Goal: Task Accomplishment & Management: Use online tool/utility

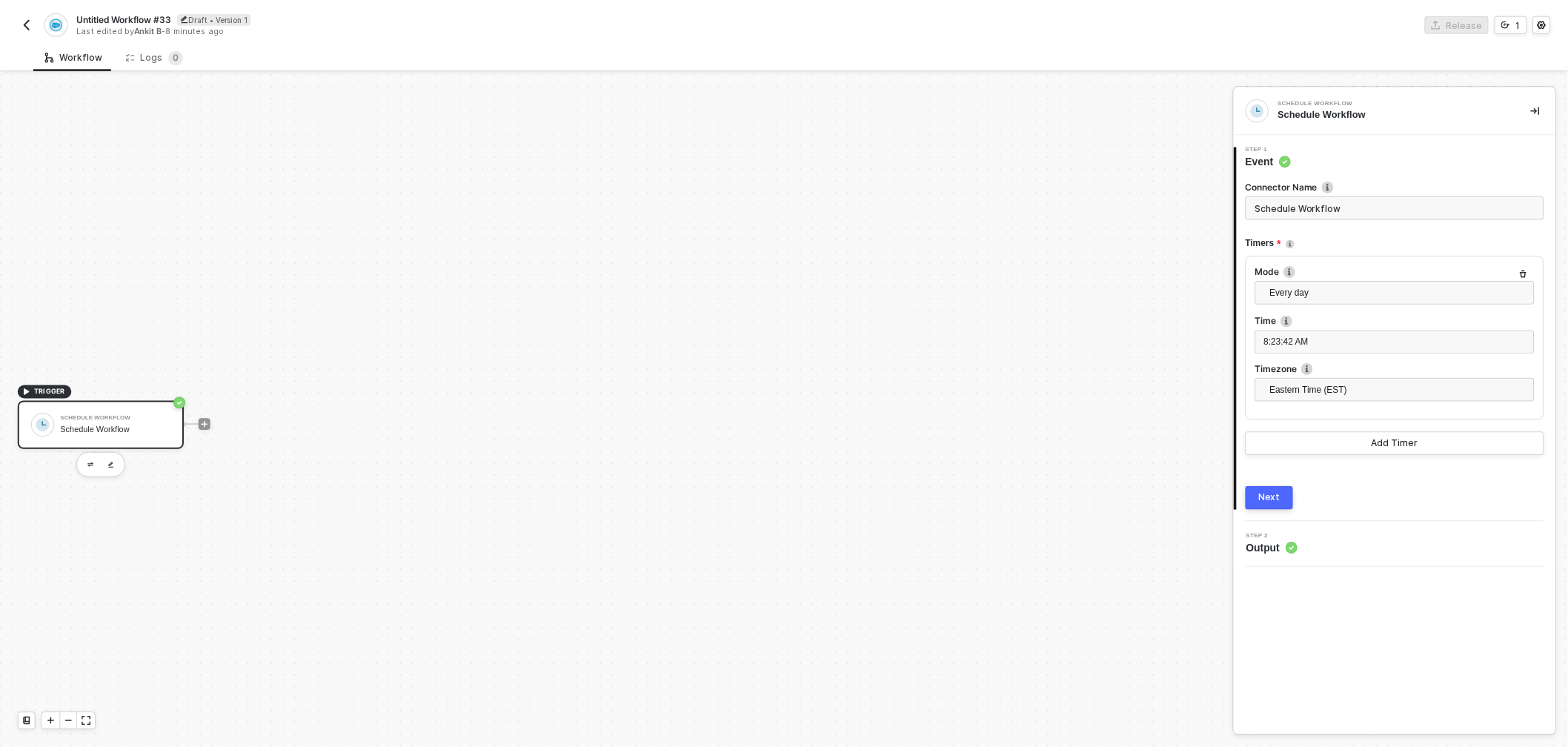
scroll to position [27, 0]
click at [149, 50] on div "Logs 0" at bounding box center [155, 56] width 57 height 15
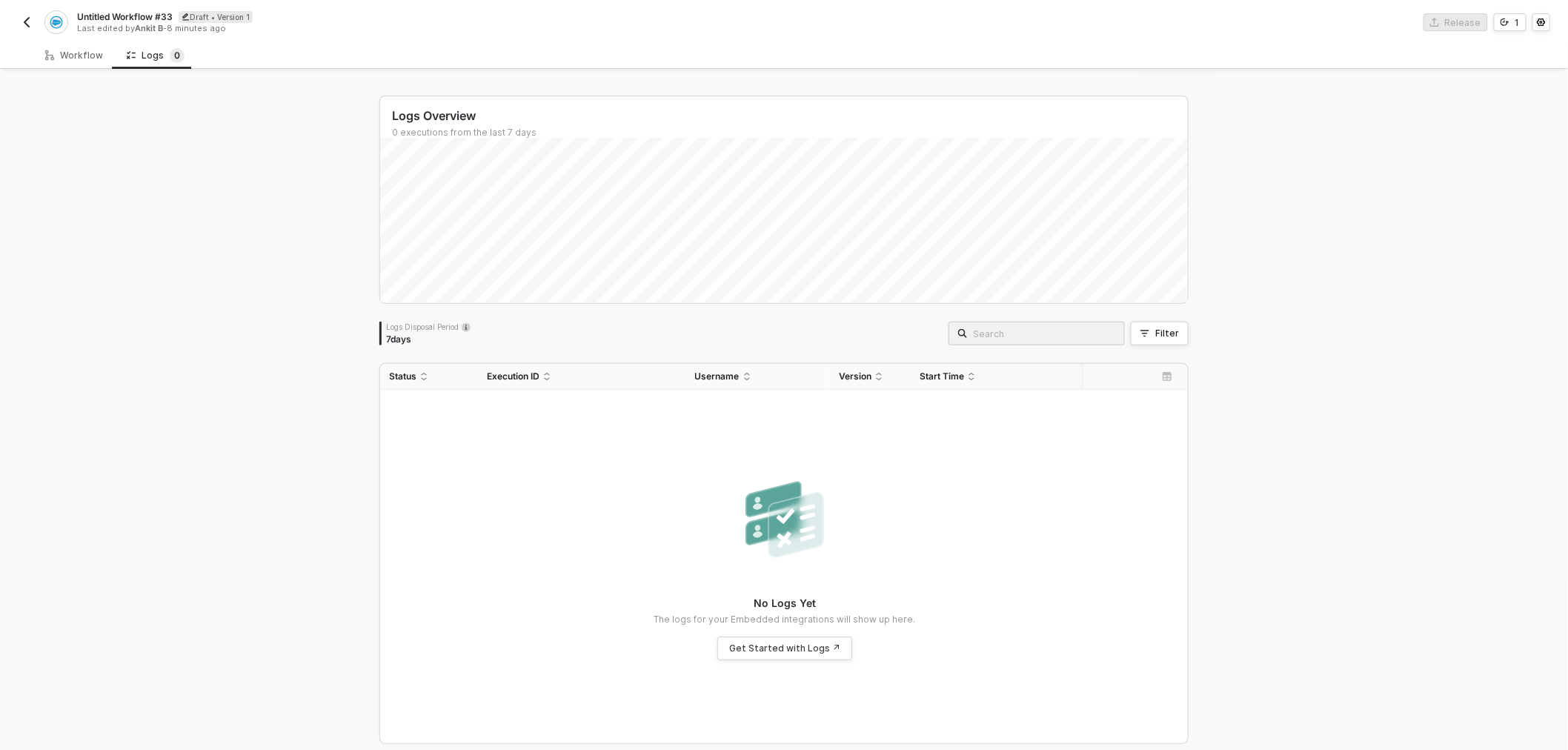
click at [23, 19] on img "button" at bounding box center [27, 22] width 12 height 12
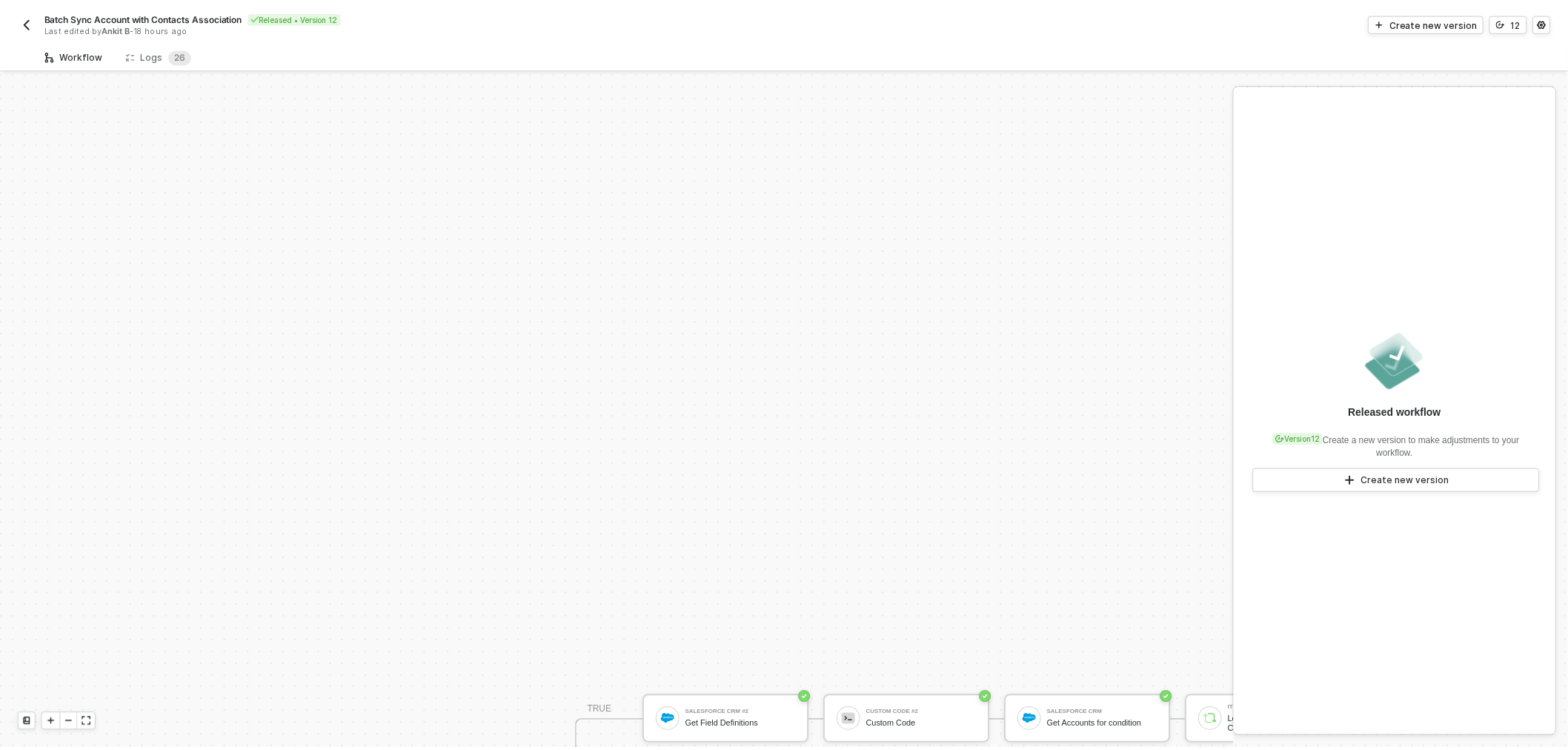
scroll to position [372, 0]
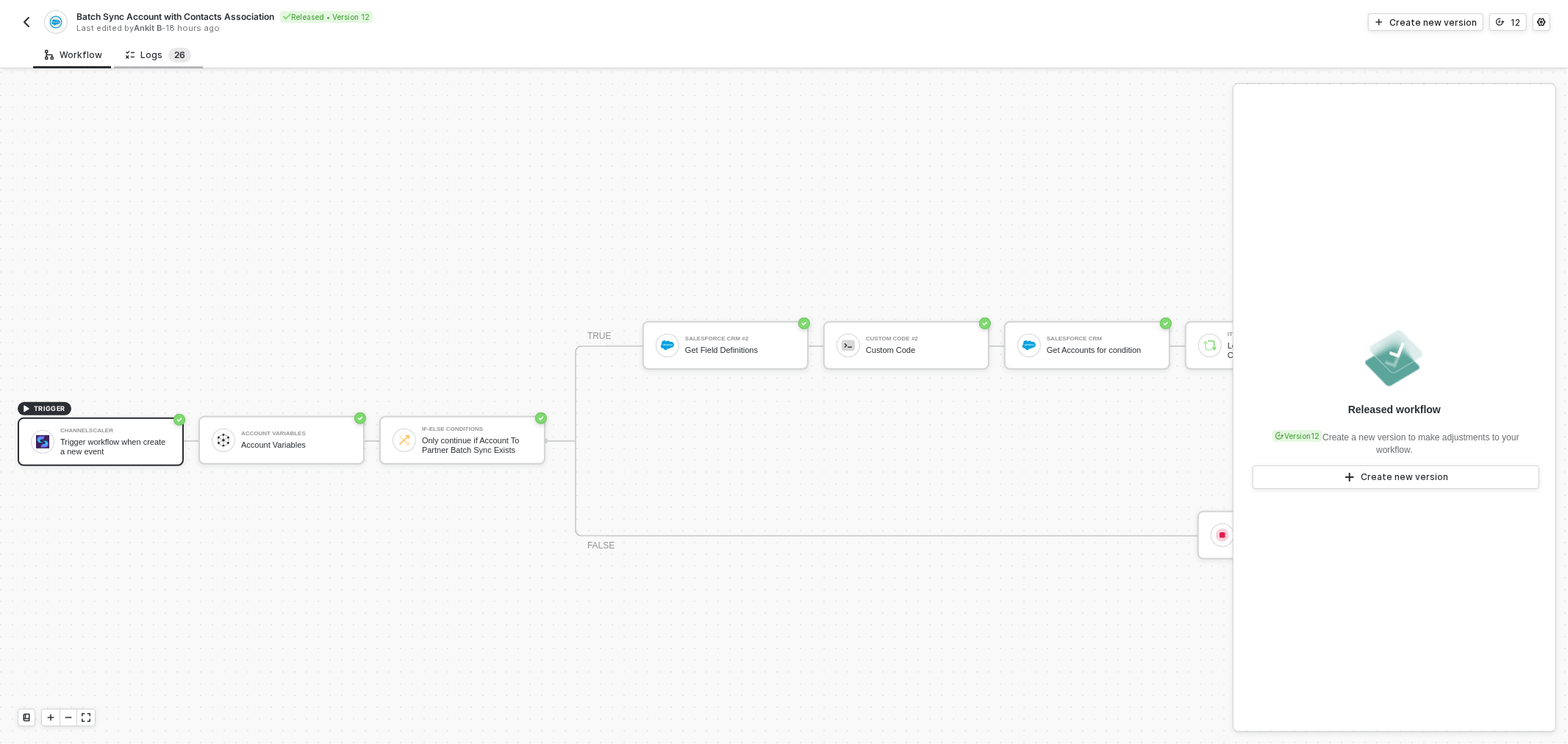
click at [174, 48] on span "2" at bounding box center [177, 55] width 5 height 15
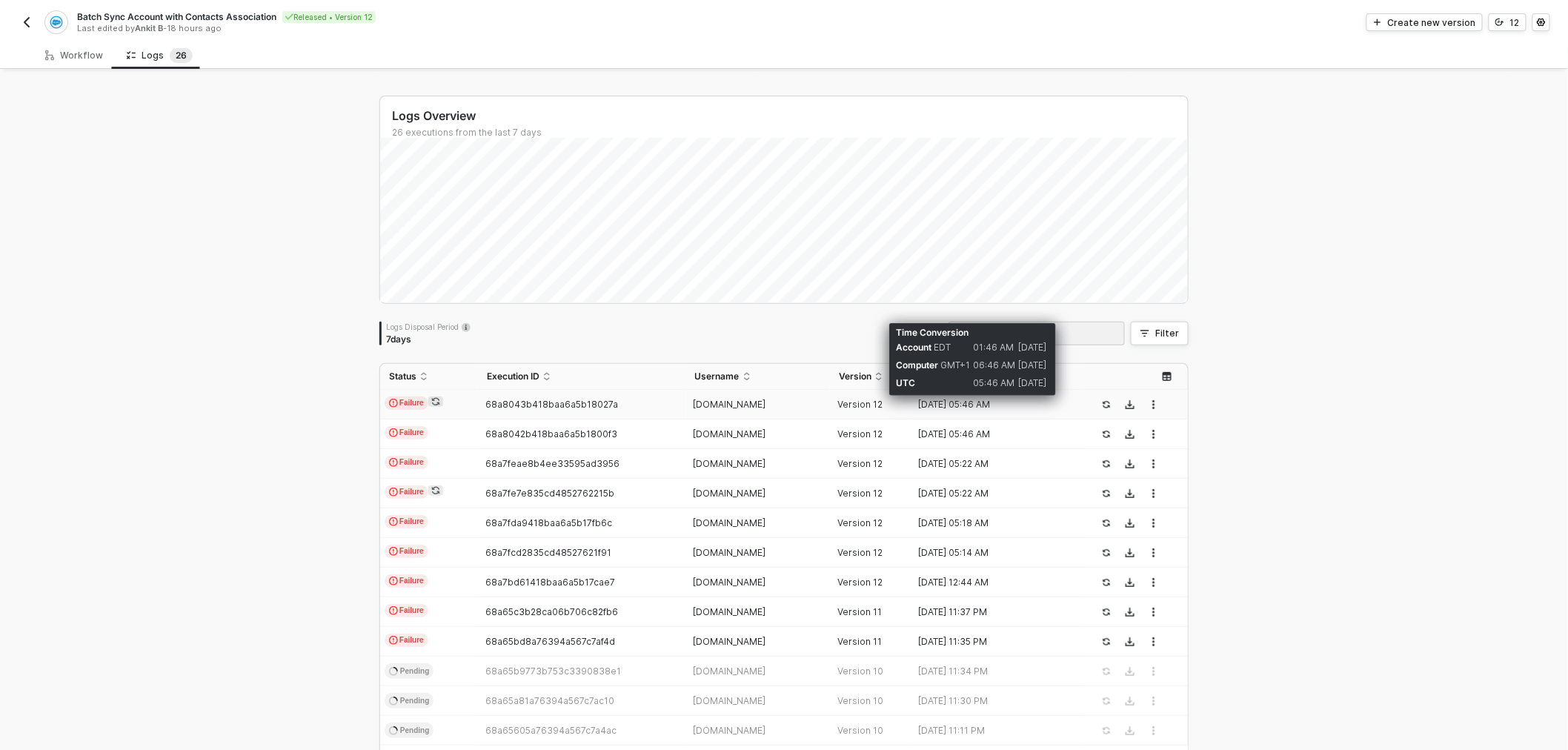
click at [966, 403] on div "22 Aug 2025 05:46 AM" at bounding box center [991, 404] width 162 height 12
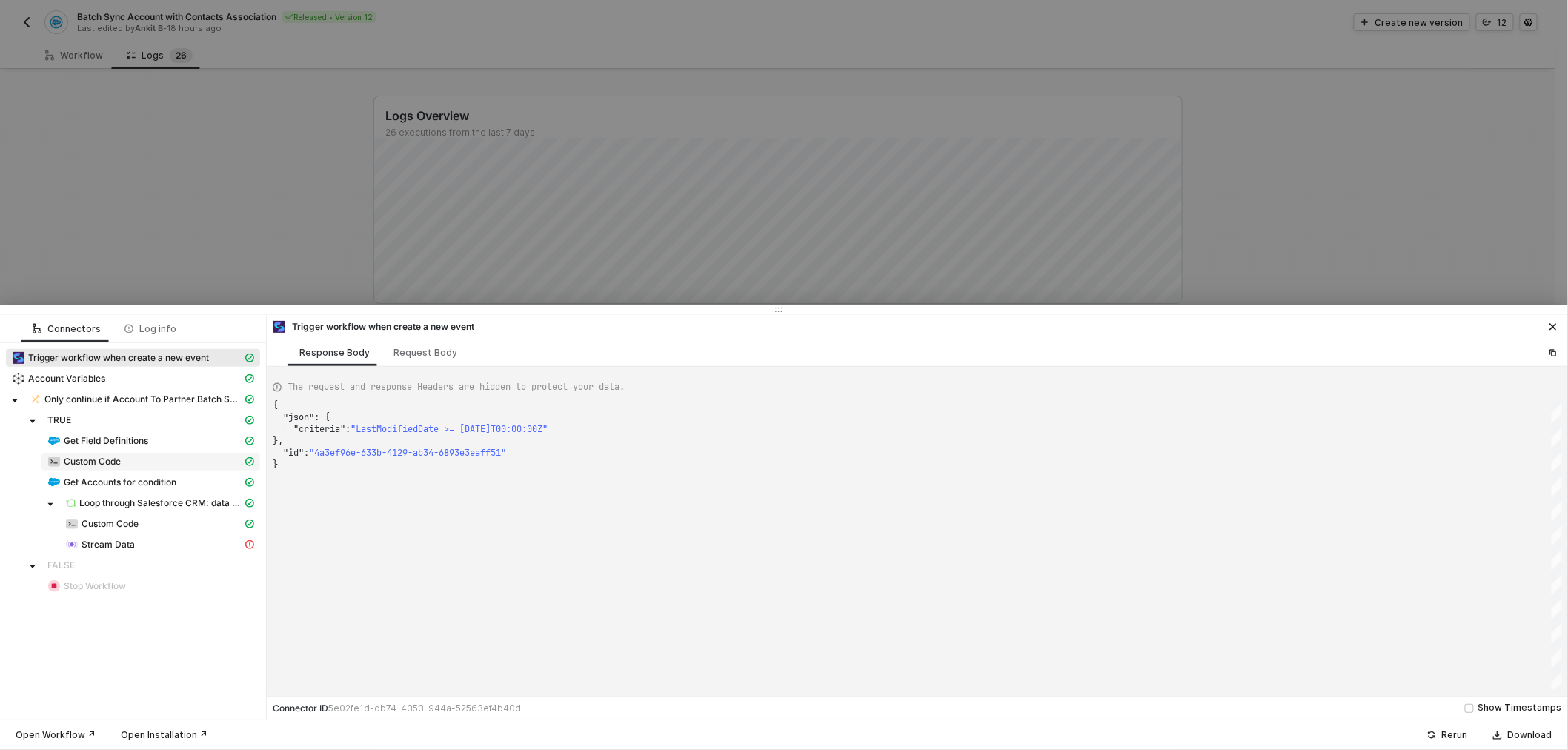
click at [154, 461] on div "Custom Code" at bounding box center [145, 462] width 195 height 13
type textarea "{ "json": { "data": "Id,IsDeleted,MasterRecordId,Name,Type,ParentId,BillingStre…"
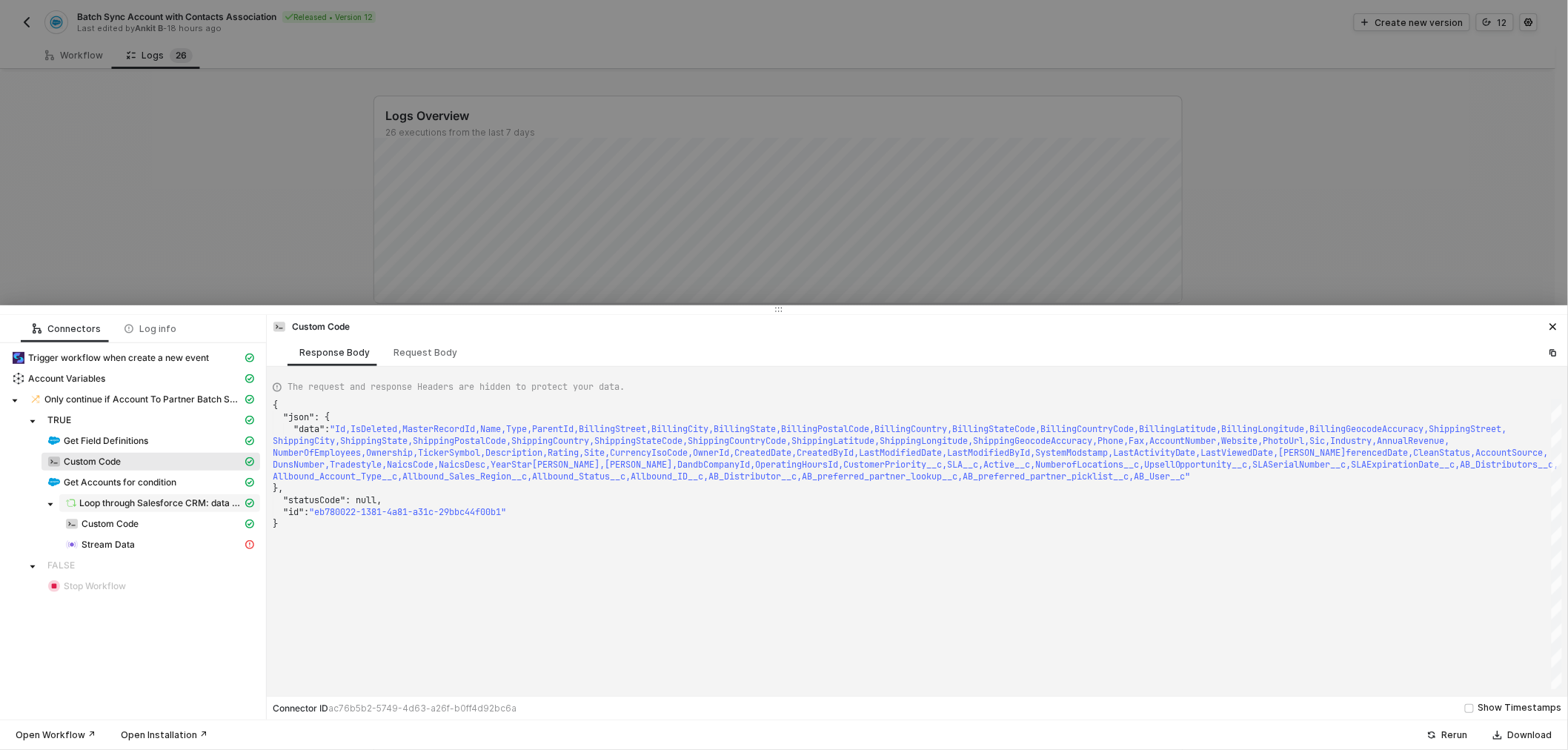
click at [121, 501] on span "Loop through Salesforce CRM: data - Records" at bounding box center [161, 503] width 163 height 12
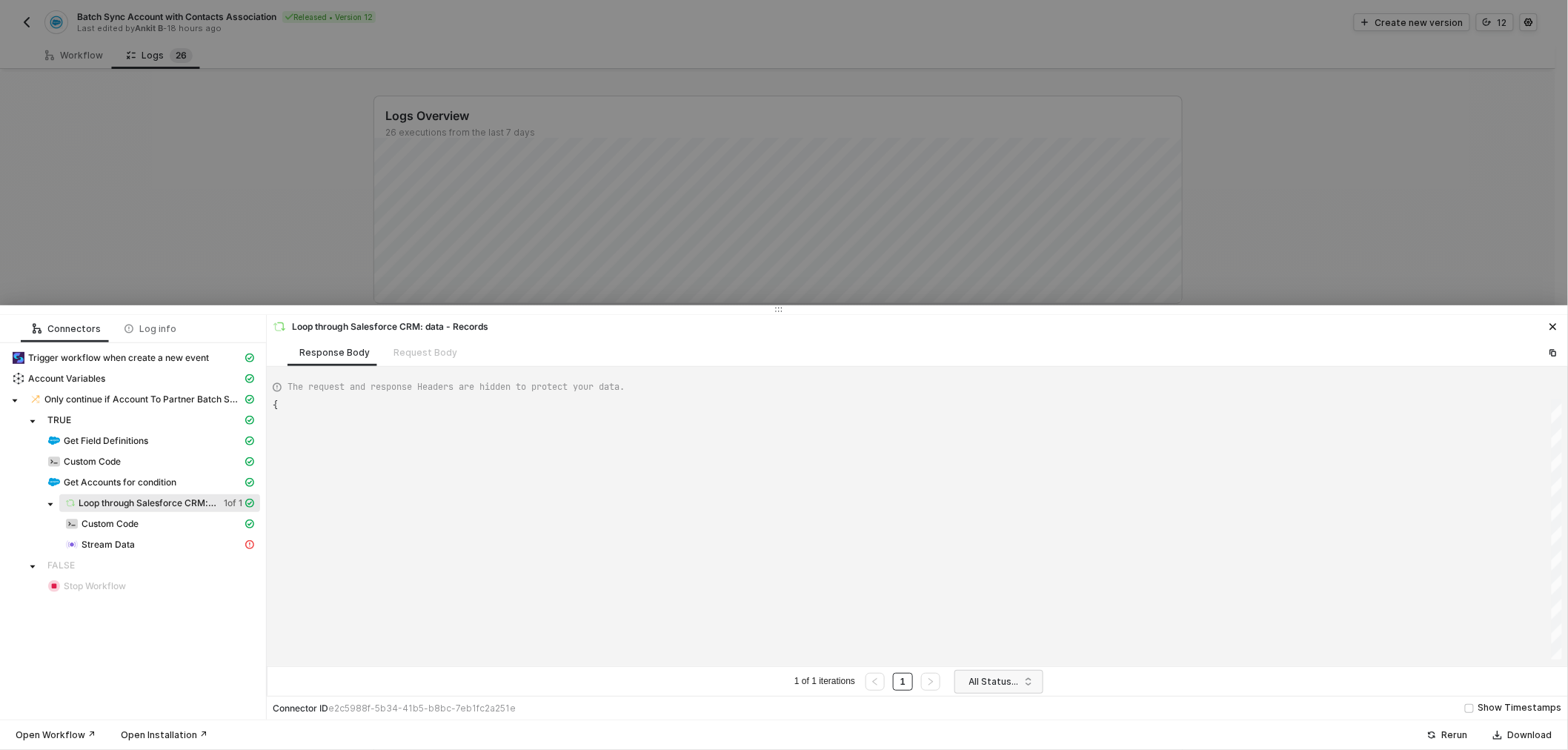
type textarea "{ "data": [ [ [ { "json": { "data": { "totalSize": 7, "done": true, "records": ["
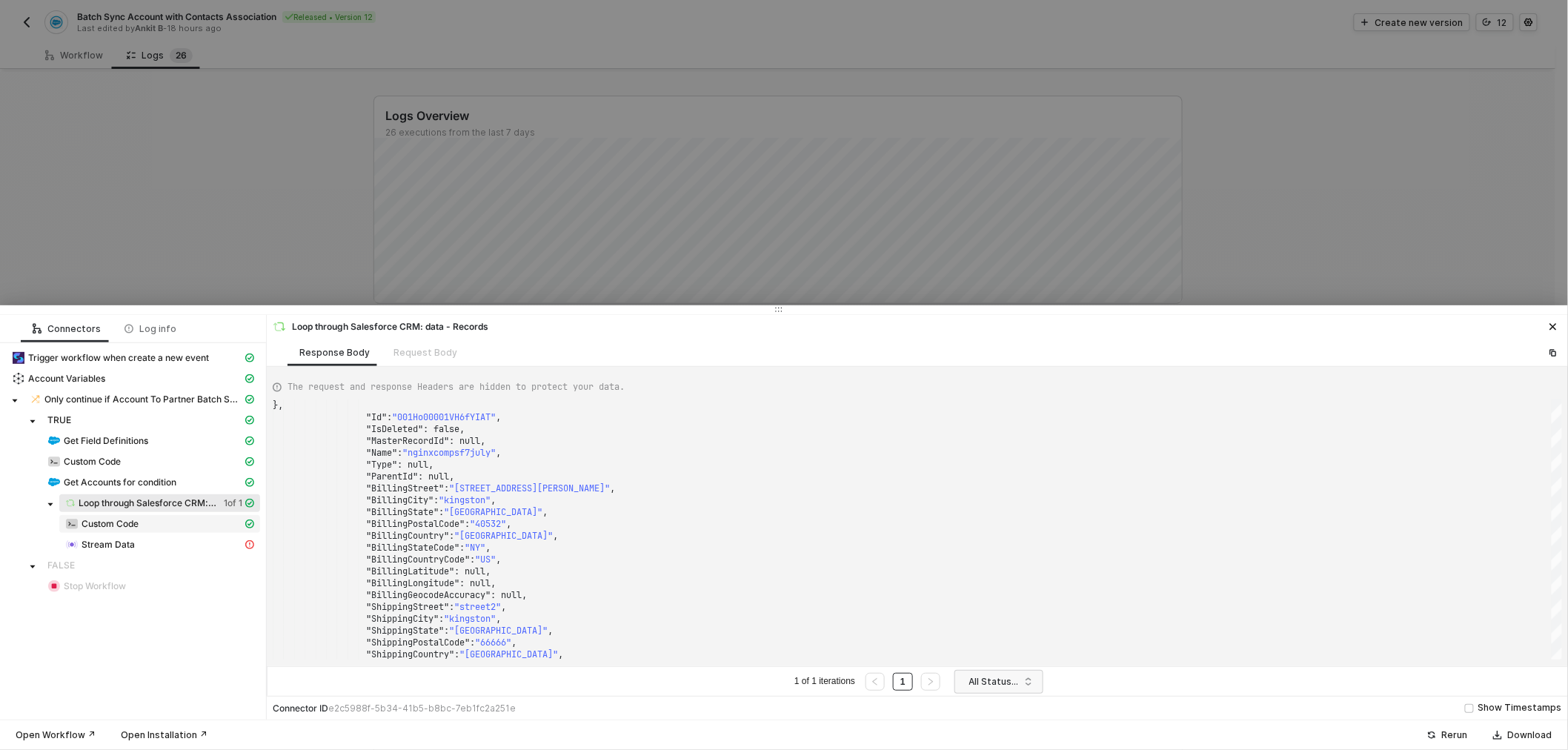
click at [132, 527] on span "Custom Code" at bounding box center [110, 524] width 57 height 12
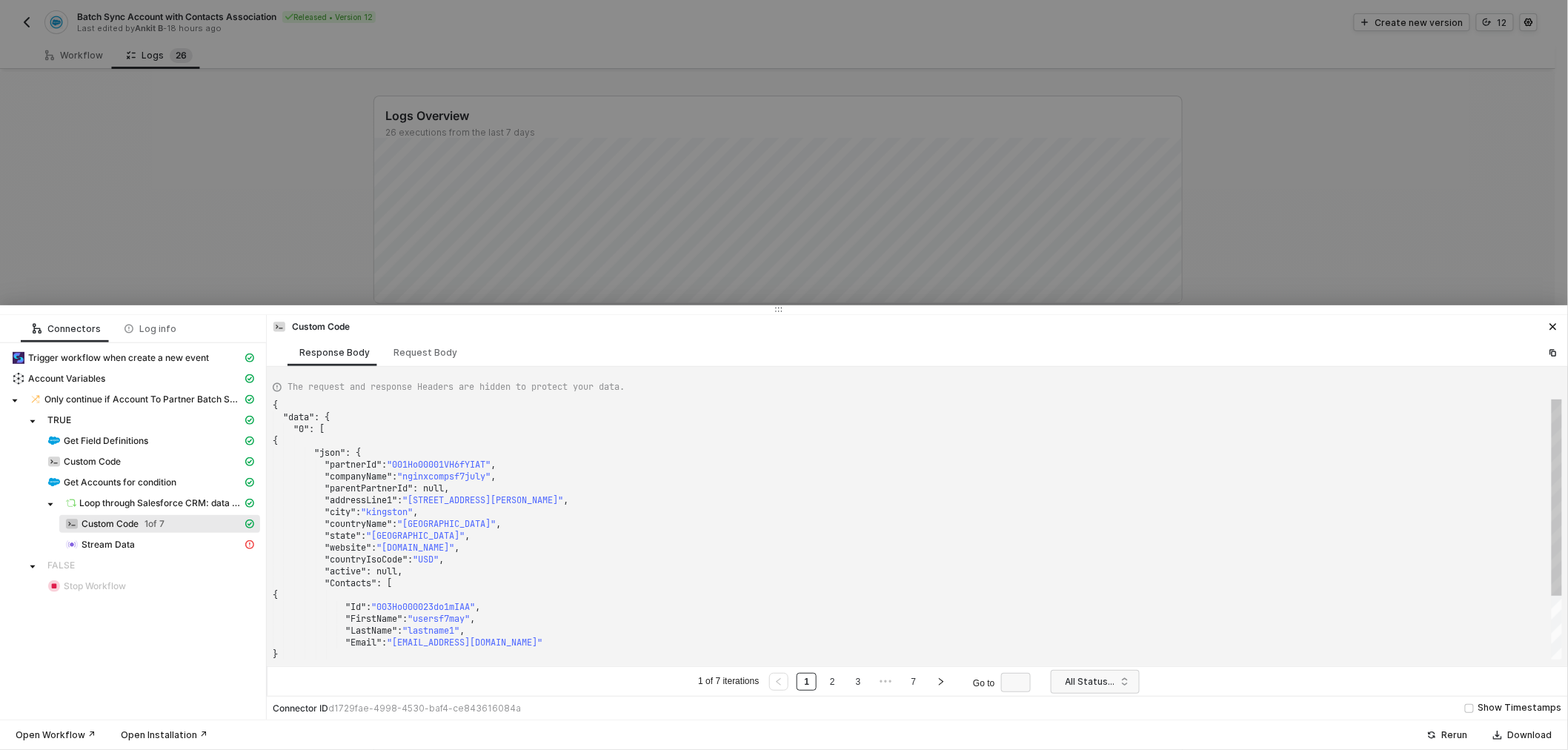
click at [354, 468] on span ""partnerId"" at bounding box center [352, 464] width 57 height 12
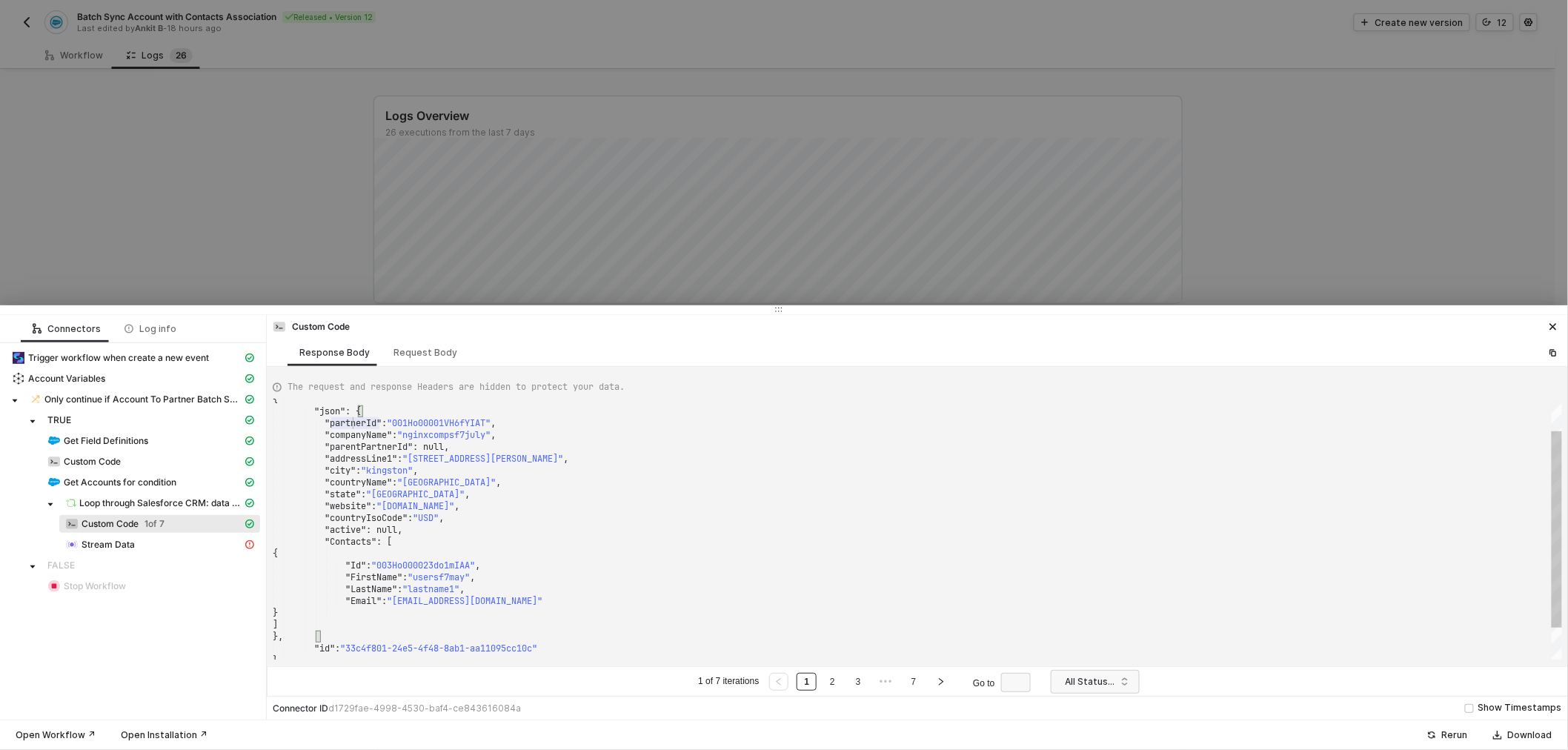
click at [356, 425] on span ""partnerId"" at bounding box center [352, 423] width 57 height 12
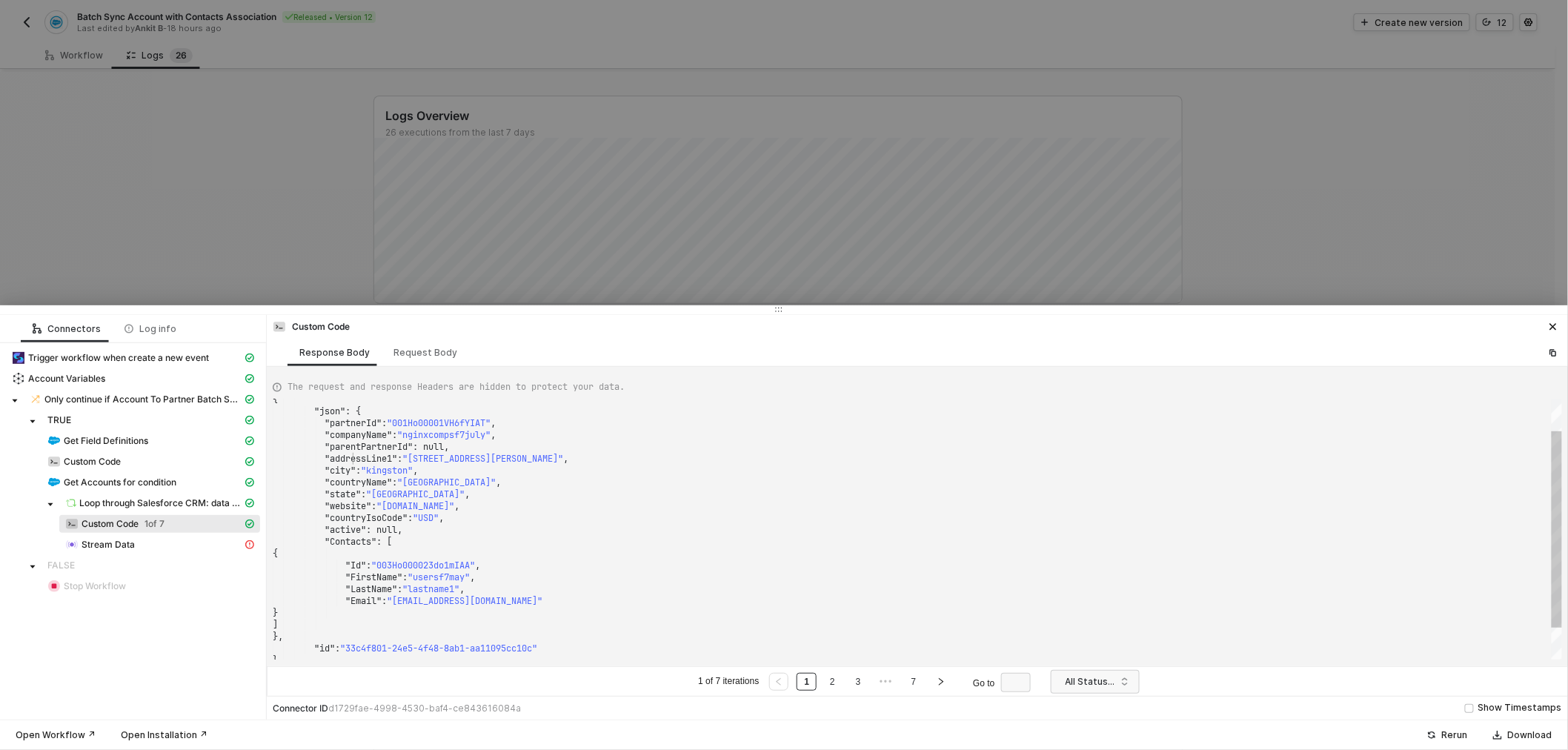
click at [354, 453] on span ""addressLine1"" at bounding box center [360, 458] width 72 height 12
click at [353, 448] on span ""parentPartnerId"" at bounding box center [368, 447] width 88 height 12
click at [345, 469] on span ""city"" at bounding box center [339, 471] width 31 height 12
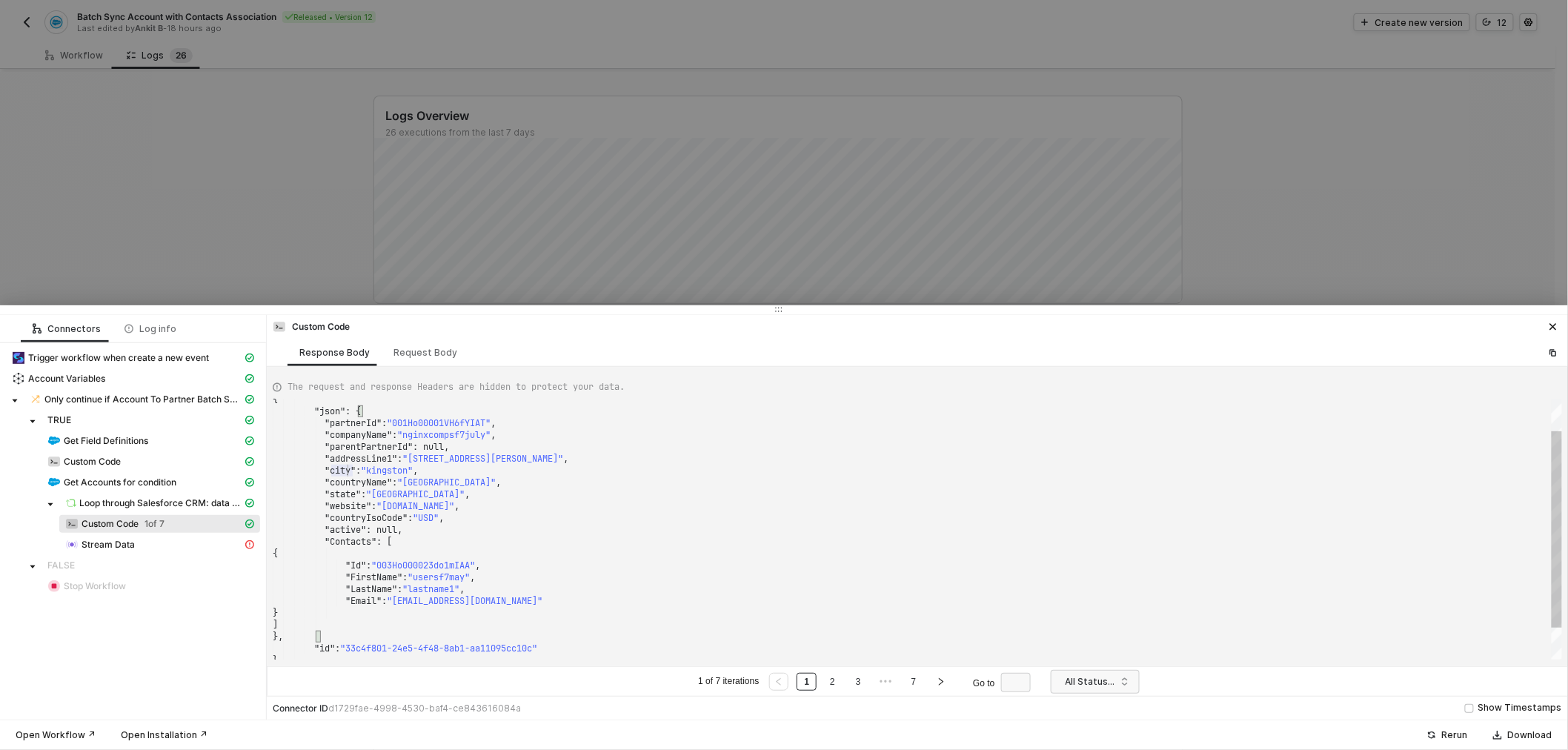
click at [345, 469] on span ""city"" at bounding box center [339, 471] width 31 height 12
click at [348, 486] on span ""countryName"" at bounding box center [357, 482] width 67 height 12
click at [349, 494] on span ""state"" at bounding box center [342, 494] width 37 height 12
click at [364, 518] on span ""countryIsoCode"" at bounding box center [366, 518] width 83 height 12
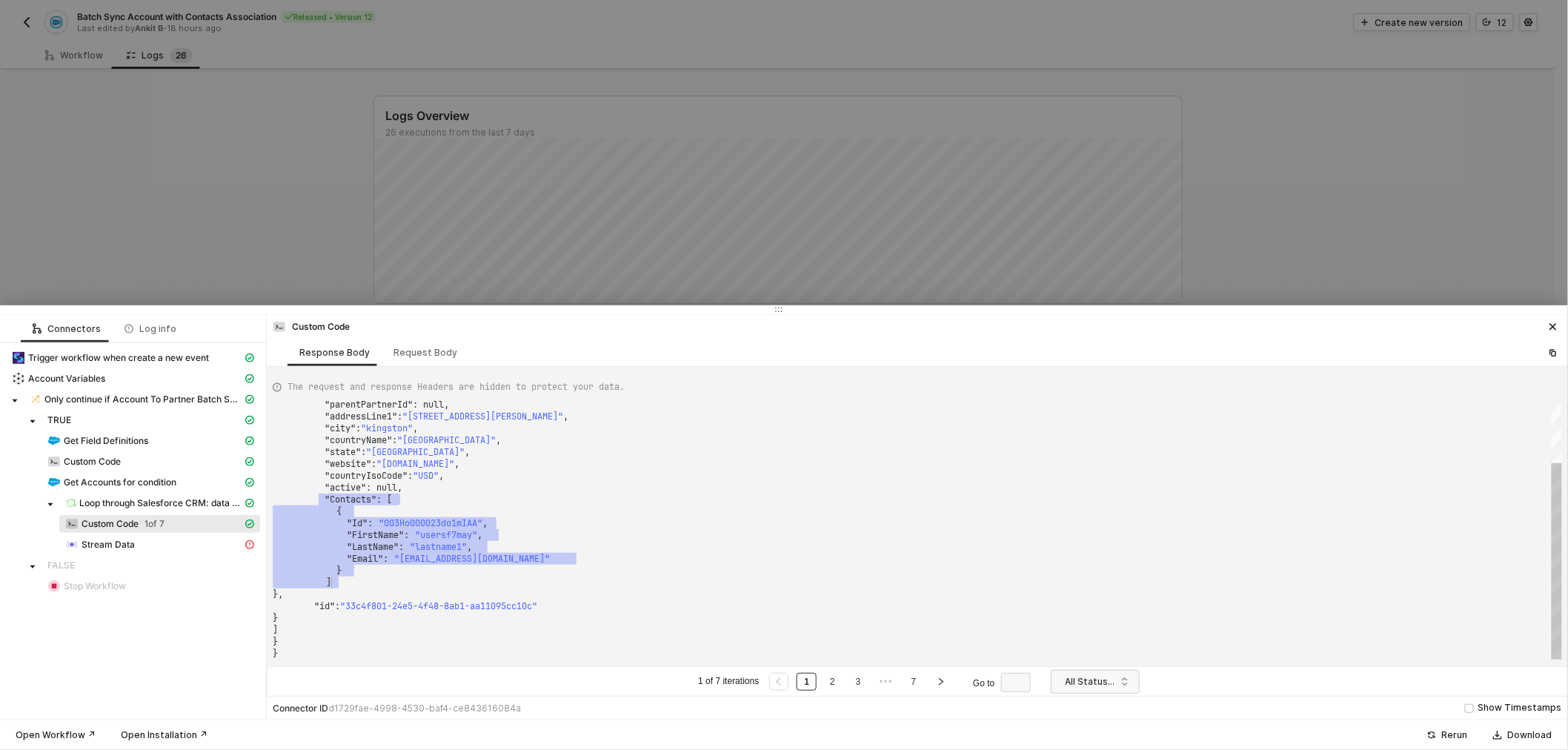
drag, startPoint x: 328, startPoint y: 500, endPoint x: 376, endPoint y: 578, distance: 91.6
drag, startPoint x: 348, startPoint y: 523, endPoint x: 556, endPoint y: 498, distance: 209.5
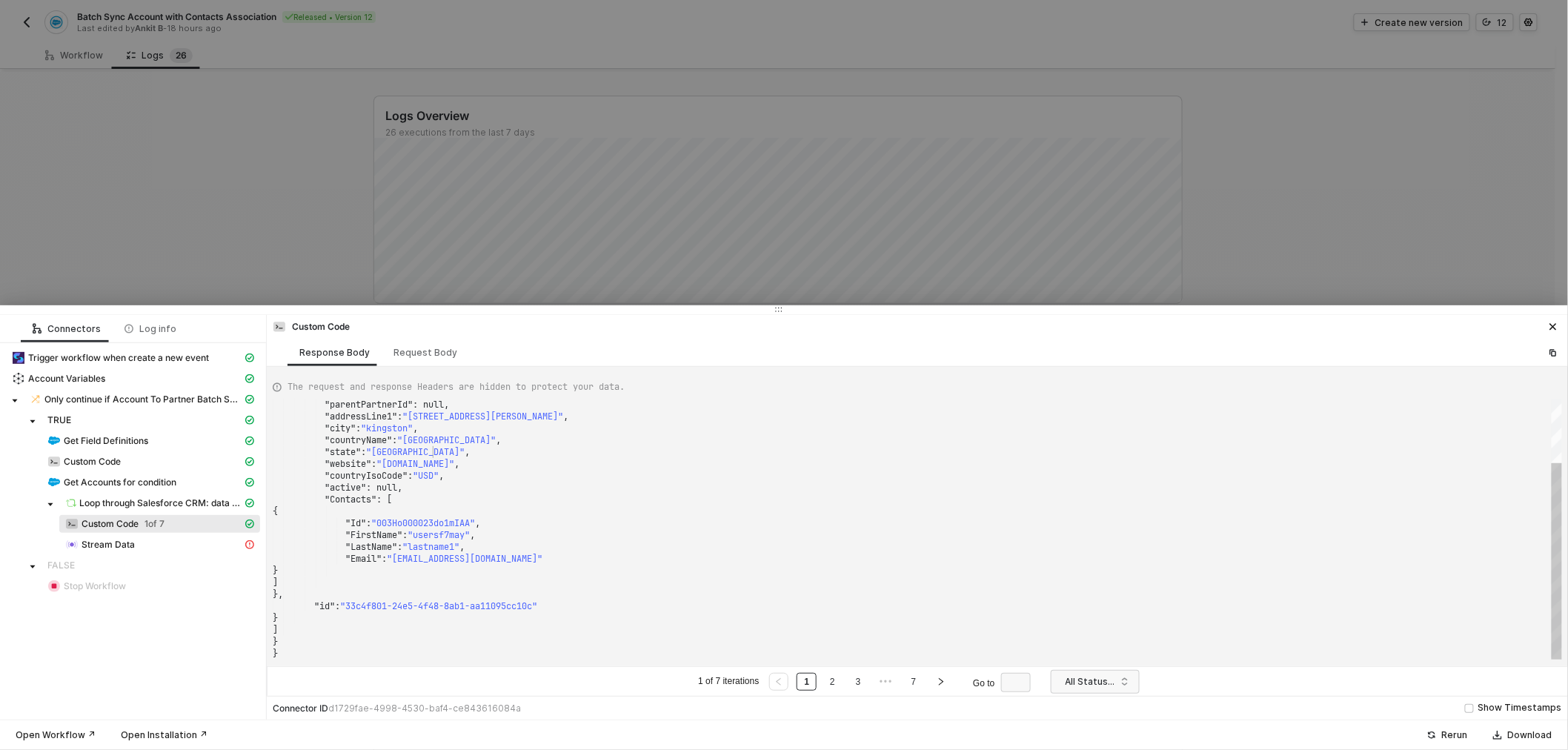
click at [534, 449] on div ""state" : "New York" ," at bounding box center [916, 452] width 1289 height 12
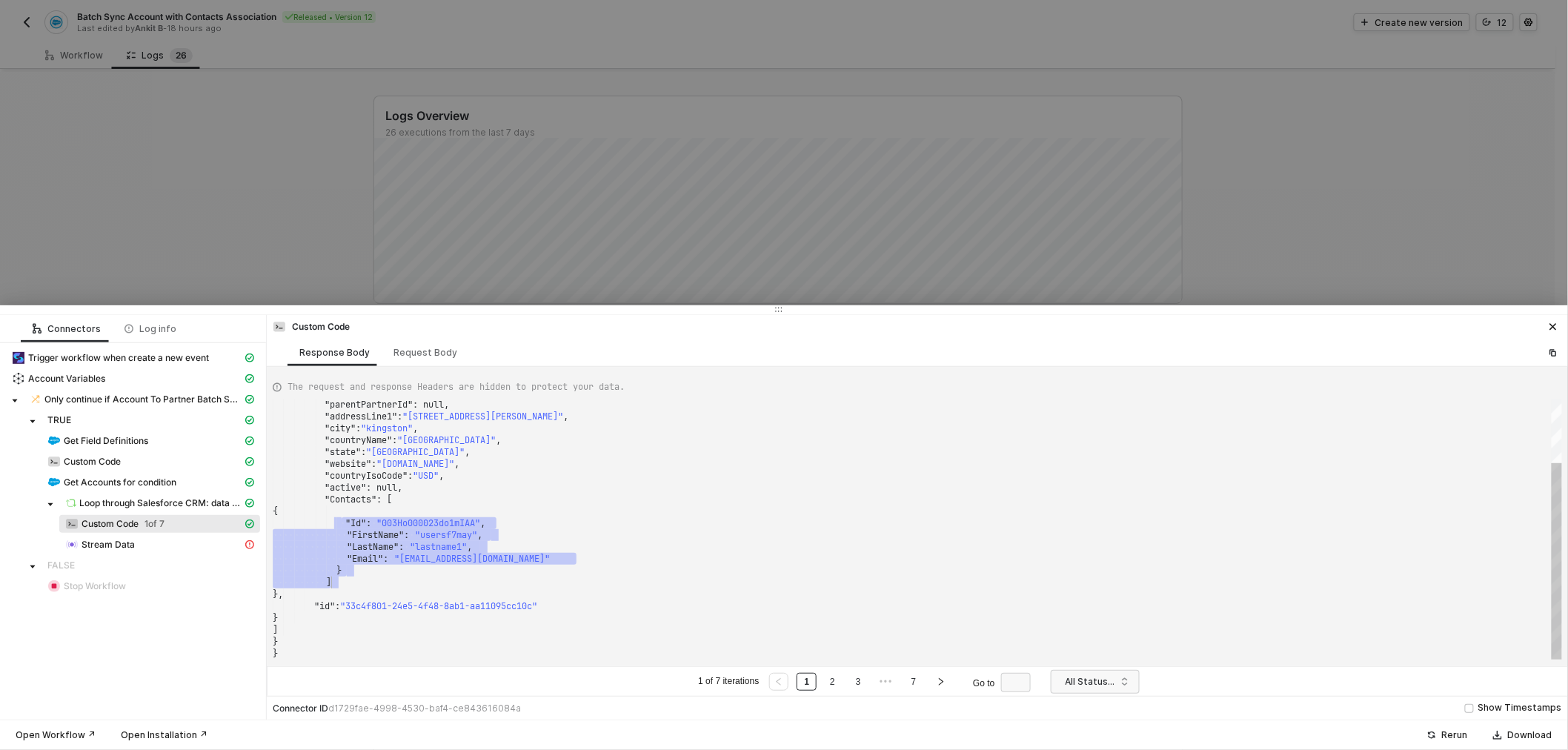
type textarea ""Email": "usersf7may@nginxcompsf7july.com" } ] }, "id": "33c4f801-24e5-4f48-8ab…"
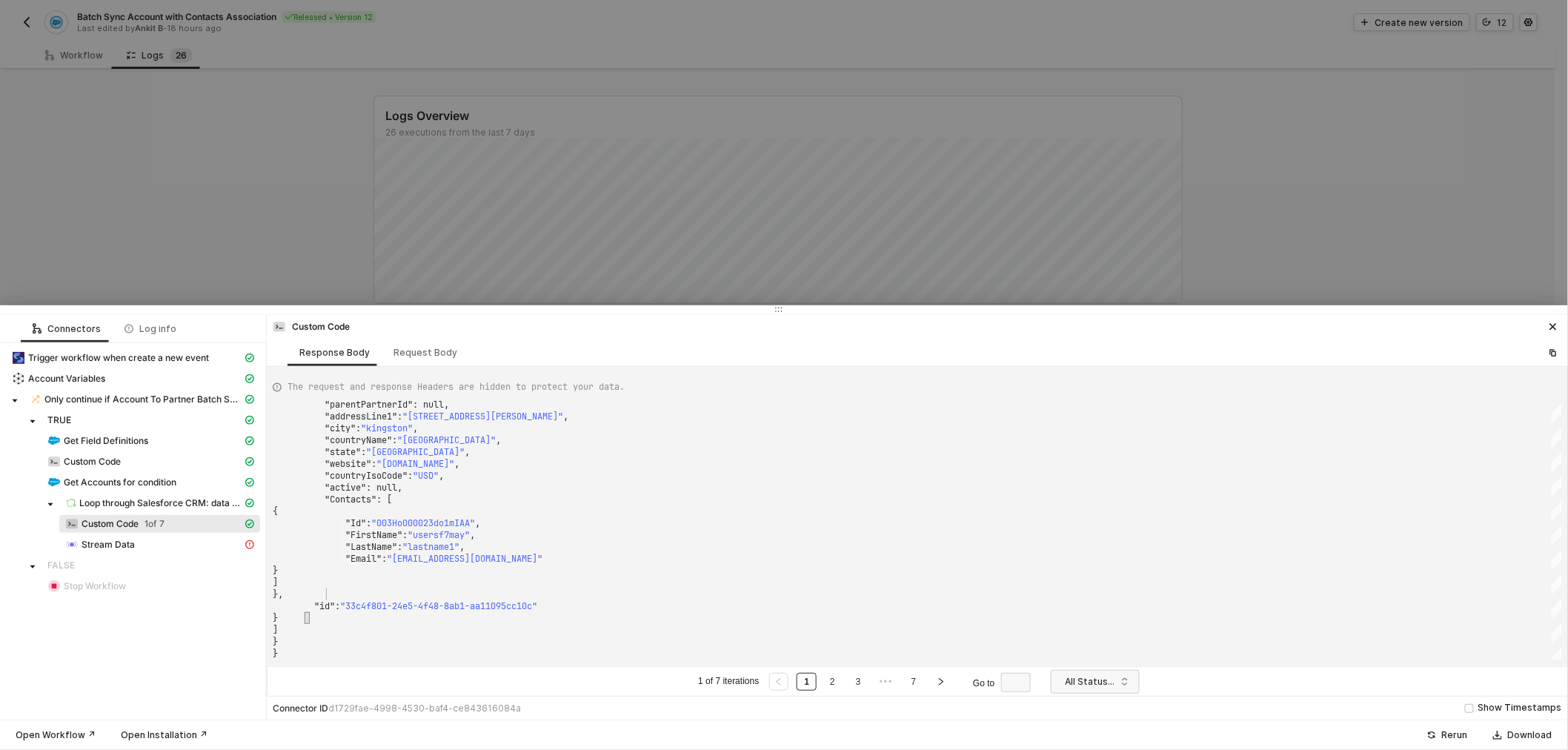
click at [301, 122] on div at bounding box center [784, 375] width 1568 height 750
click at [69, 53] on div at bounding box center [784, 375] width 1568 height 750
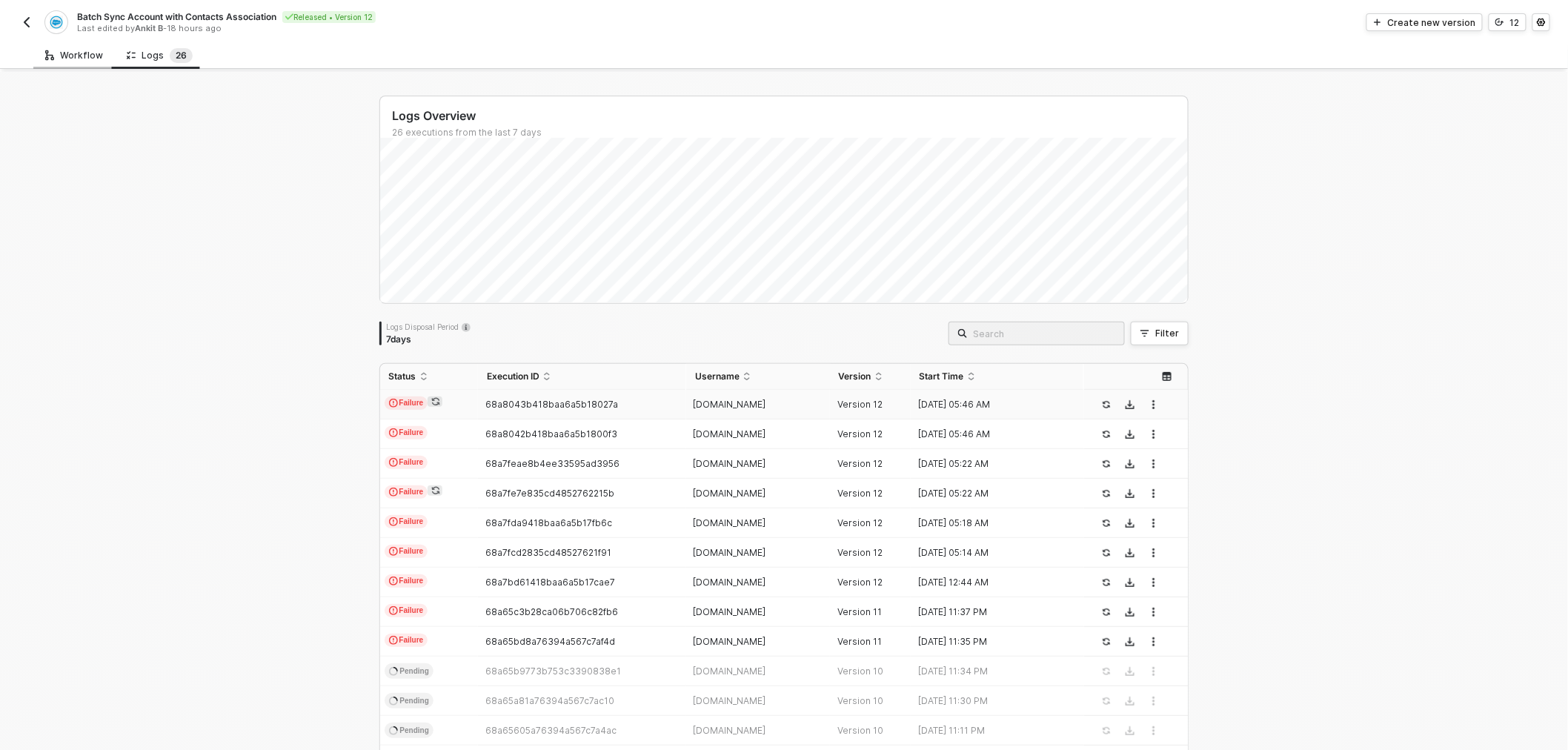
click at [79, 56] on div "Workflow" at bounding box center [73, 56] width 57 height 12
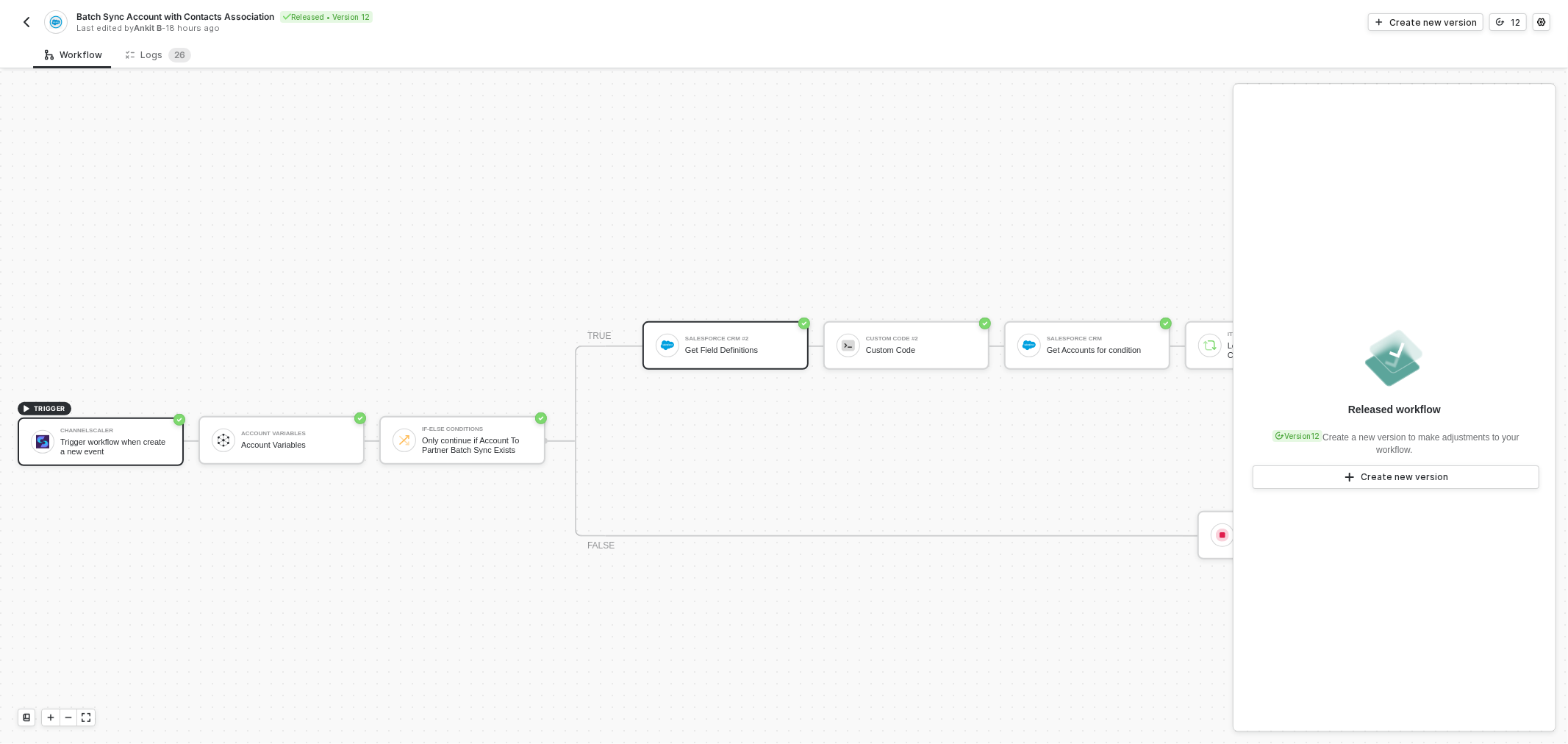
click at [687, 359] on div "Salesforce CRM #2 Get Field Definitions" at bounding box center [725, 346] width 166 height 49
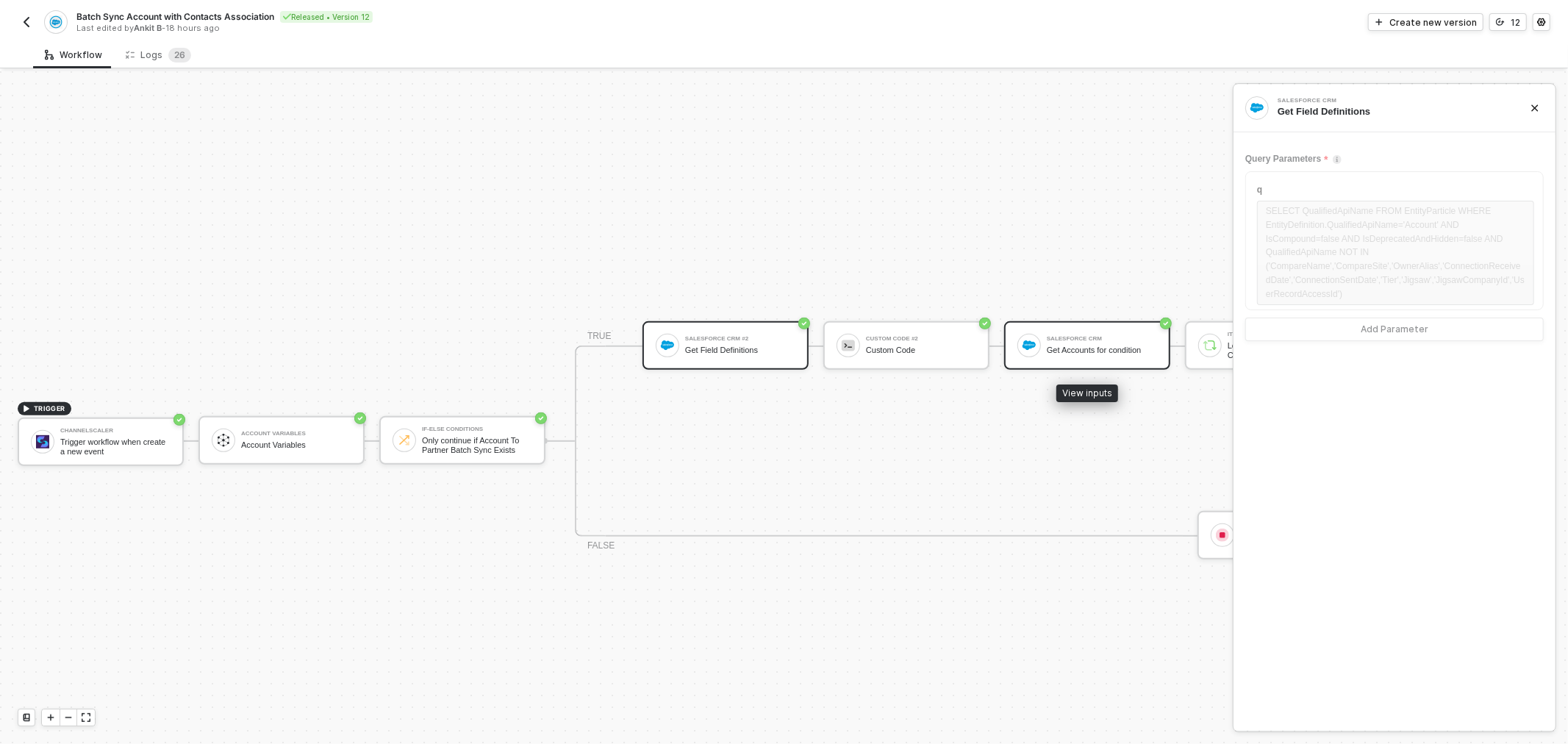
click at [1065, 346] on div "Get Accounts for condition" at bounding box center [1101, 351] width 110 height 10
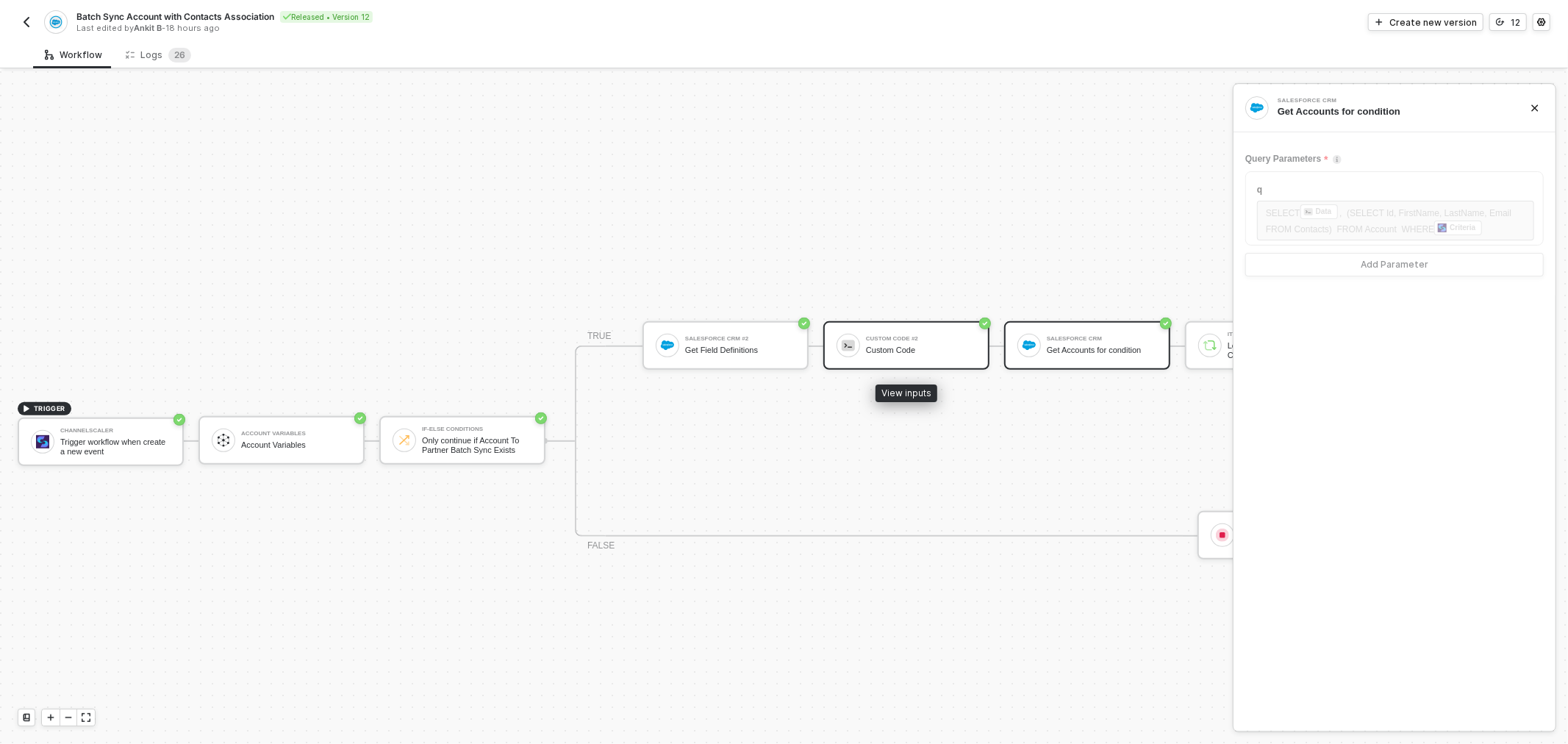
click at [954, 346] on div "Custom Code" at bounding box center [920, 351] width 110 height 10
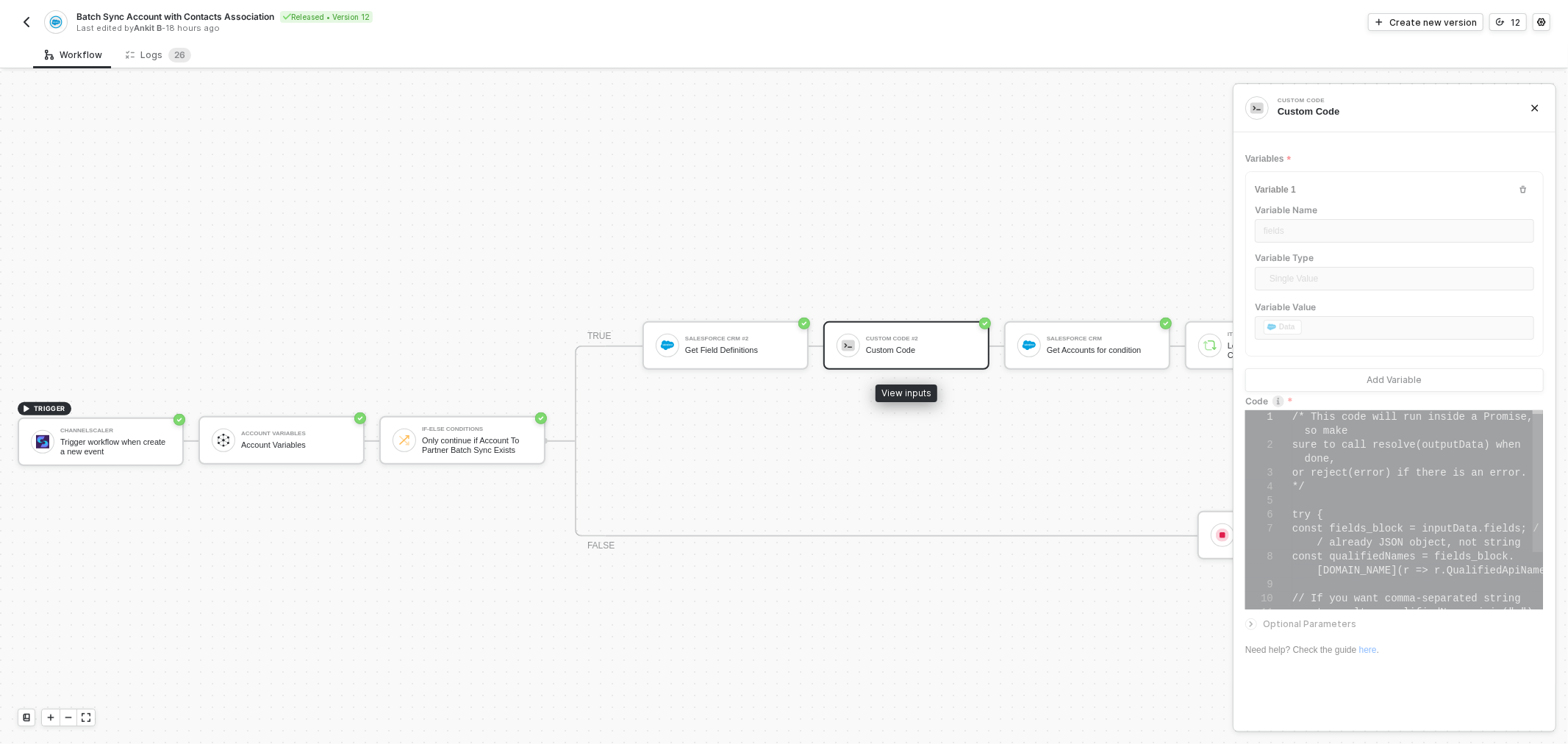
type textarea "/* This code will run inside a Promise, so make sure to call resolve(outputData…"
click at [179, 52] on span "6" at bounding box center [182, 55] width 6 height 11
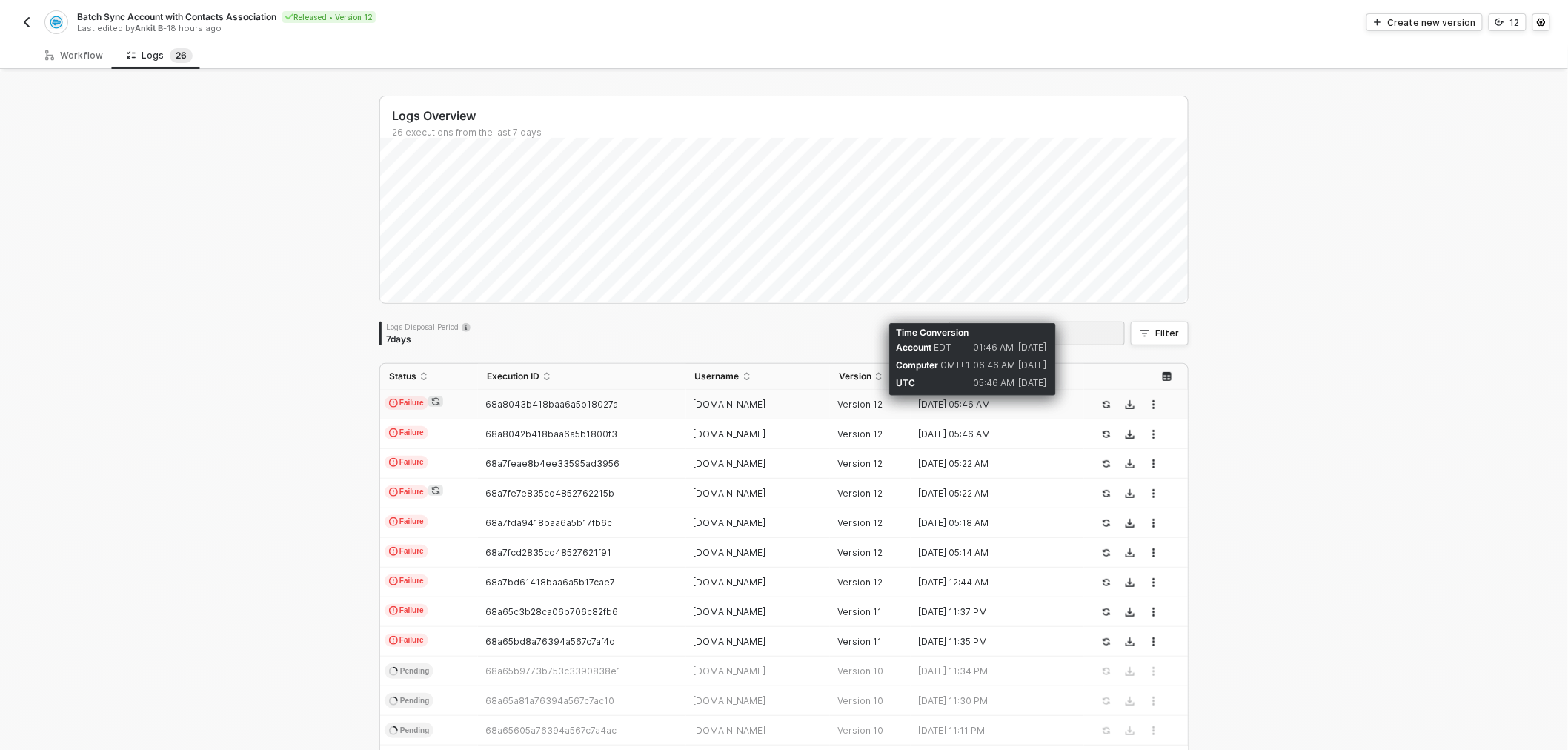
click at [994, 404] on div "22 Aug 2025 05:46 AM" at bounding box center [991, 404] width 162 height 12
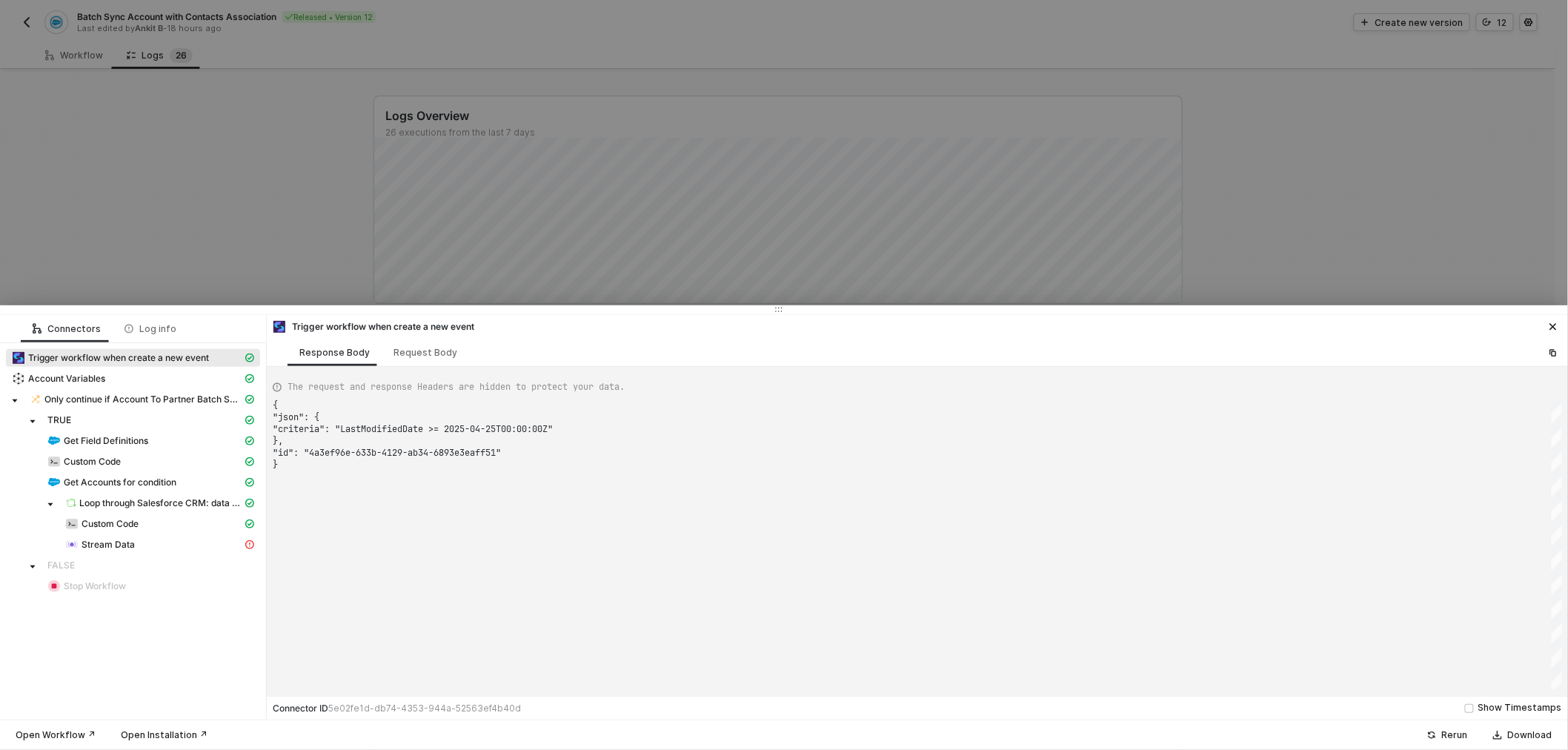
type textarea "{ "json": { "criteria": "LastModifiedDate >= 2025-04-25T00:00:00Z" }, "id": "4a…"
click at [94, 529] on span "Custom Code" at bounding box center [110, 524] width 57 height 12
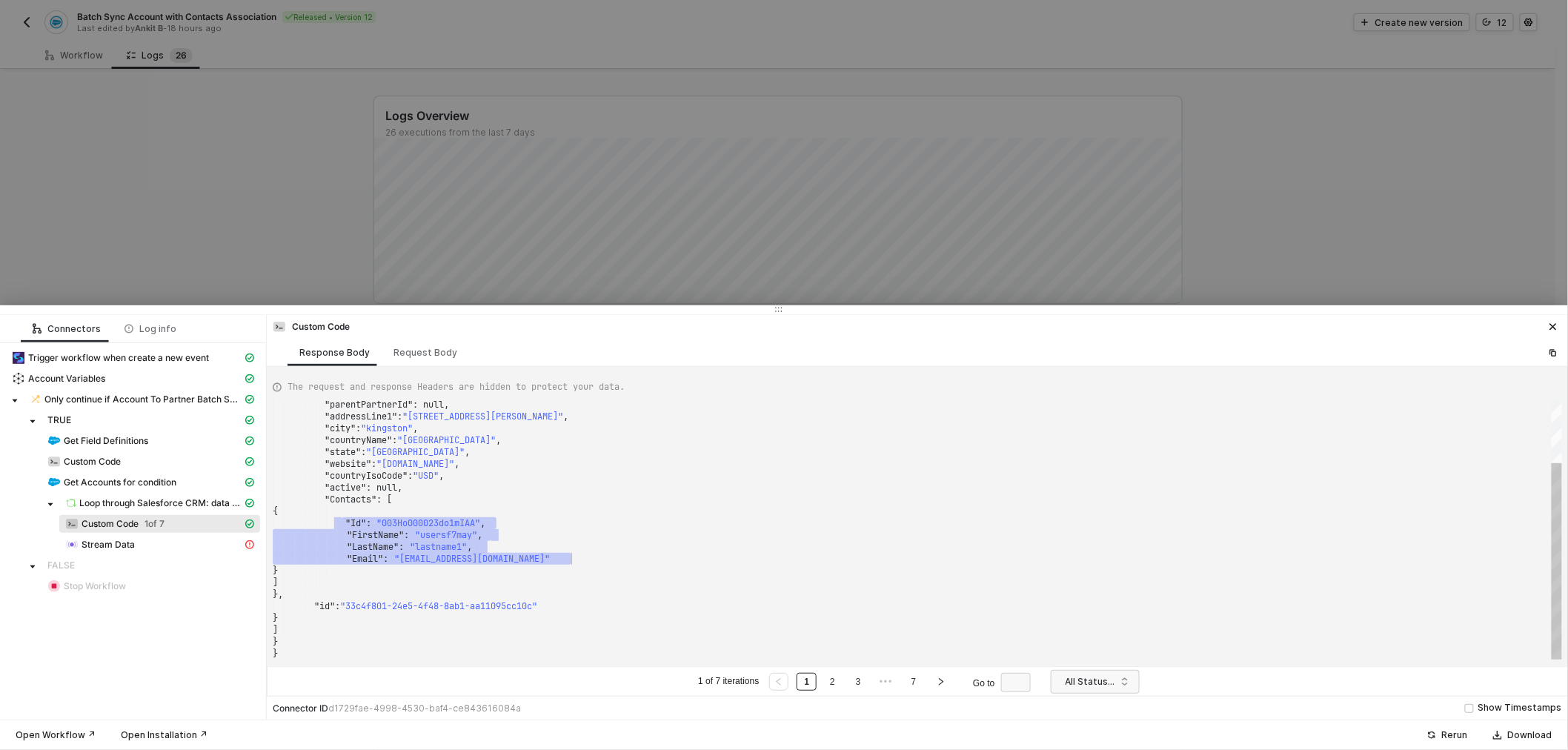
drag, startPoint x: 342, startPoint y: 523, endPoint x: 611, endPoint y: 562, distance: 271.8
type textarea ""countryName": "United States", "state": "New York", "website": "www.nginxcomps…"
click at [356, 498] on span ""Contacts"" at bounding box center [350, 499] width 52 height 12
click at [349, 527] on span ""Id"" at bounding box center [355, 523] width 21 height 12
click at [337, 504] on span ""Contacts"" at bounding box center [350, 499] width 52 height 12
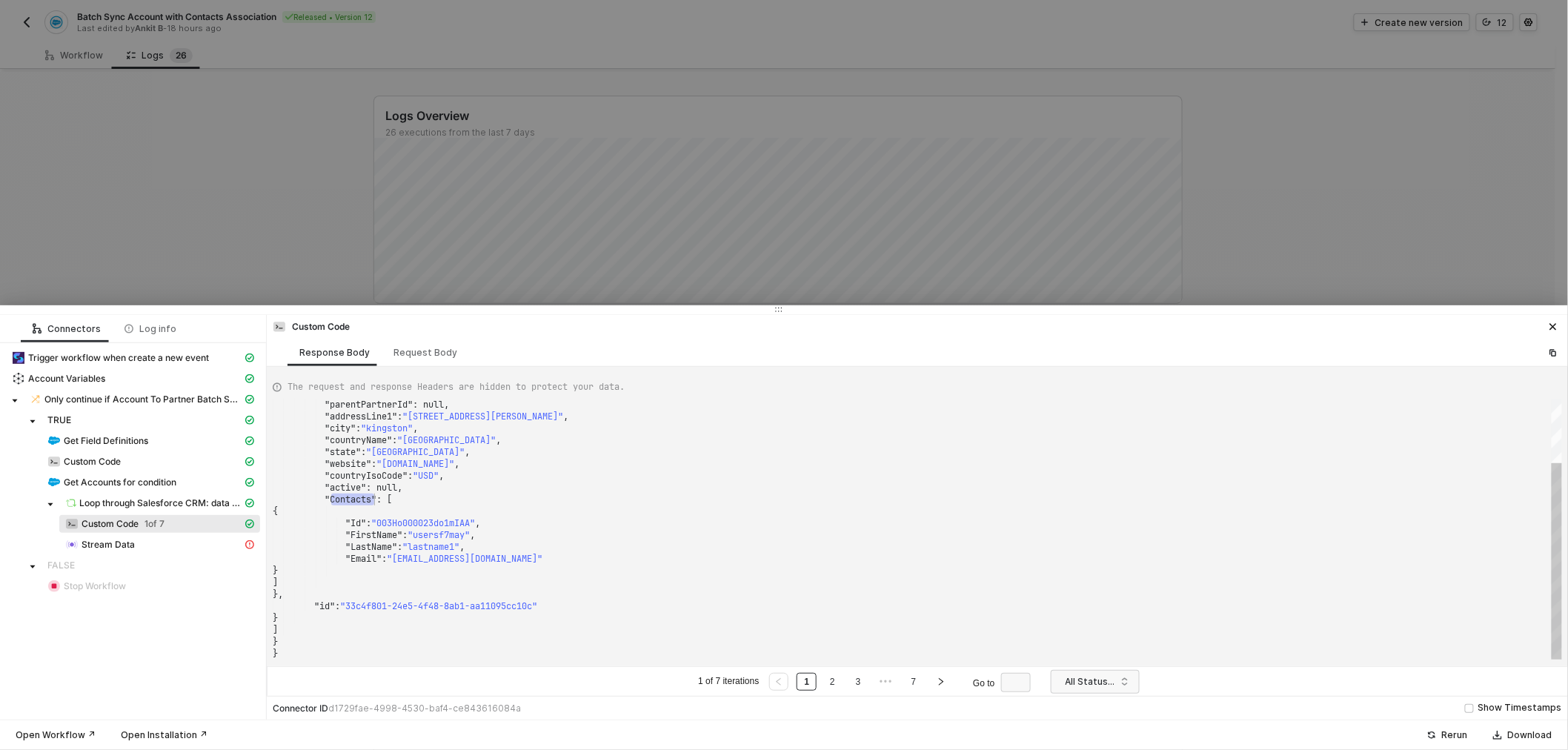
click at [348, 518] on span ""Id"" at bounding box center [355, 523] width 21 height 12
click at [345, 502] on span ""Contacts"" at bounding box center [350, 499] width 52 height 12
click at [434, 523] on span ""003Ho000023do1mIAA"" at bounding box center [422, 523] width 103 height 12
click at [571, 516] on div "{" at bounding box center [916, 511] width 1289 height 12
click at [409, 487] on div ""active" : null," at bounding box center [916, 488] width 1289 height 12
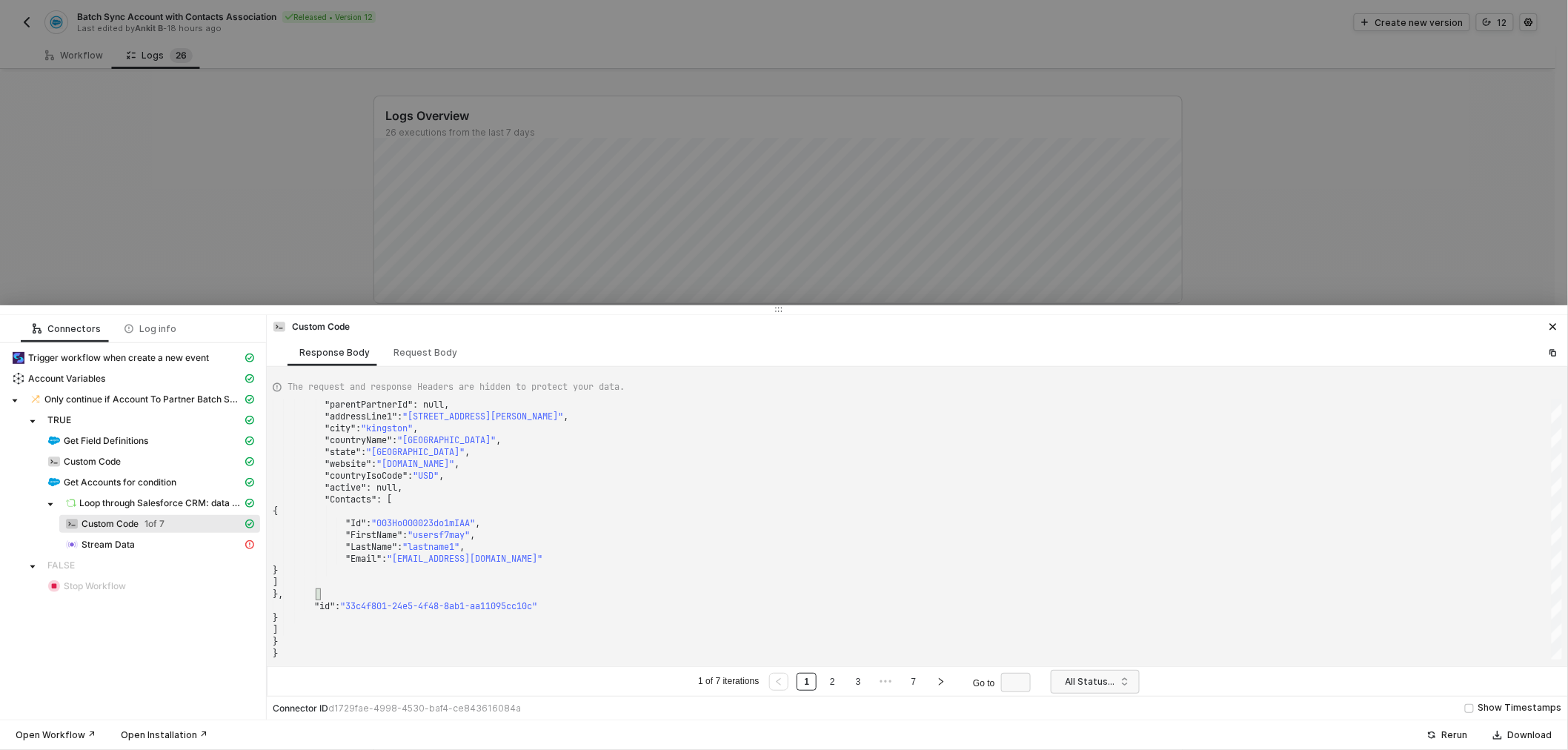
click at [589, 95] on div at bounding box center [784, 375] width 1568 height 750
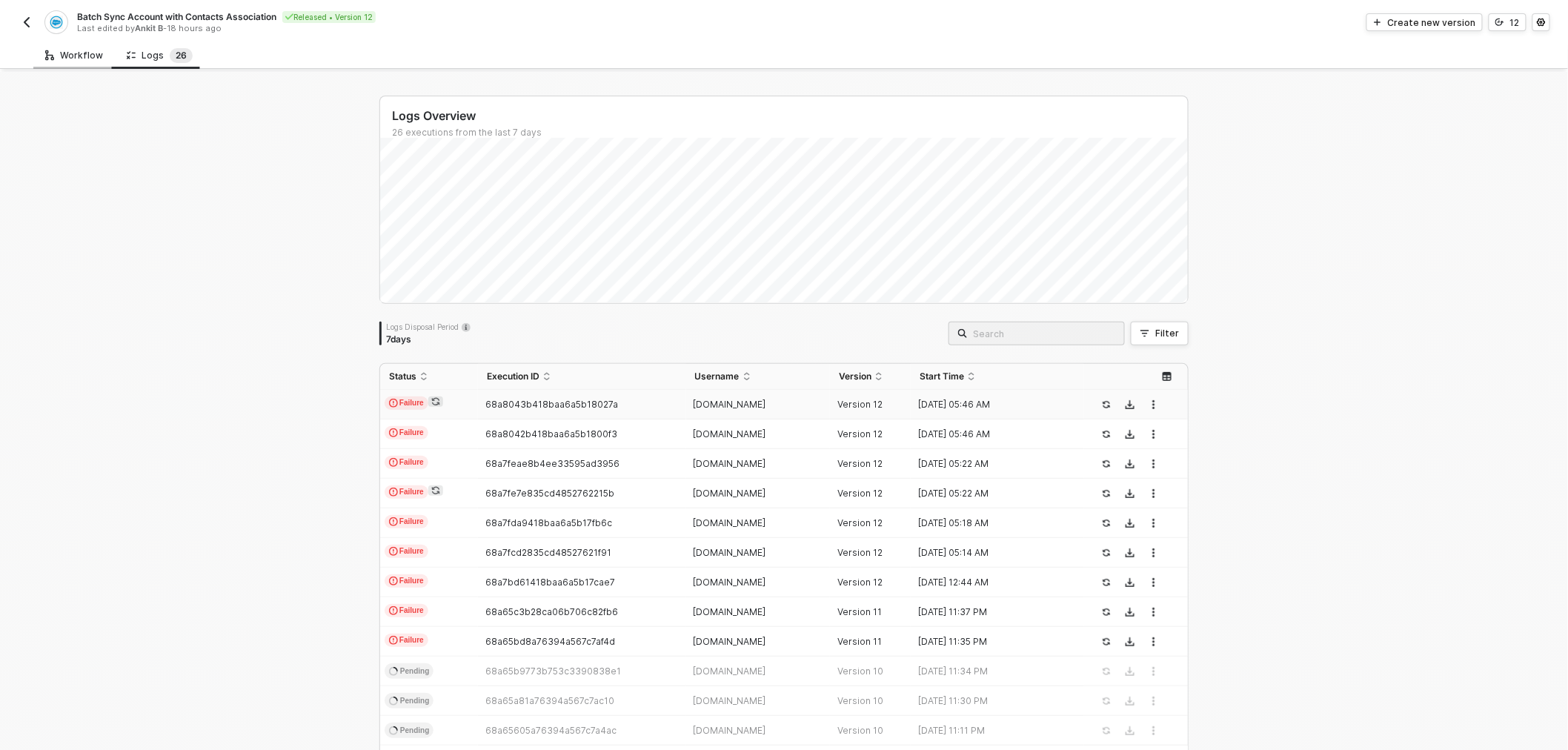
click at [65, 56] on div "Workflow" at bounding box center [73, 56] width 57 height 12
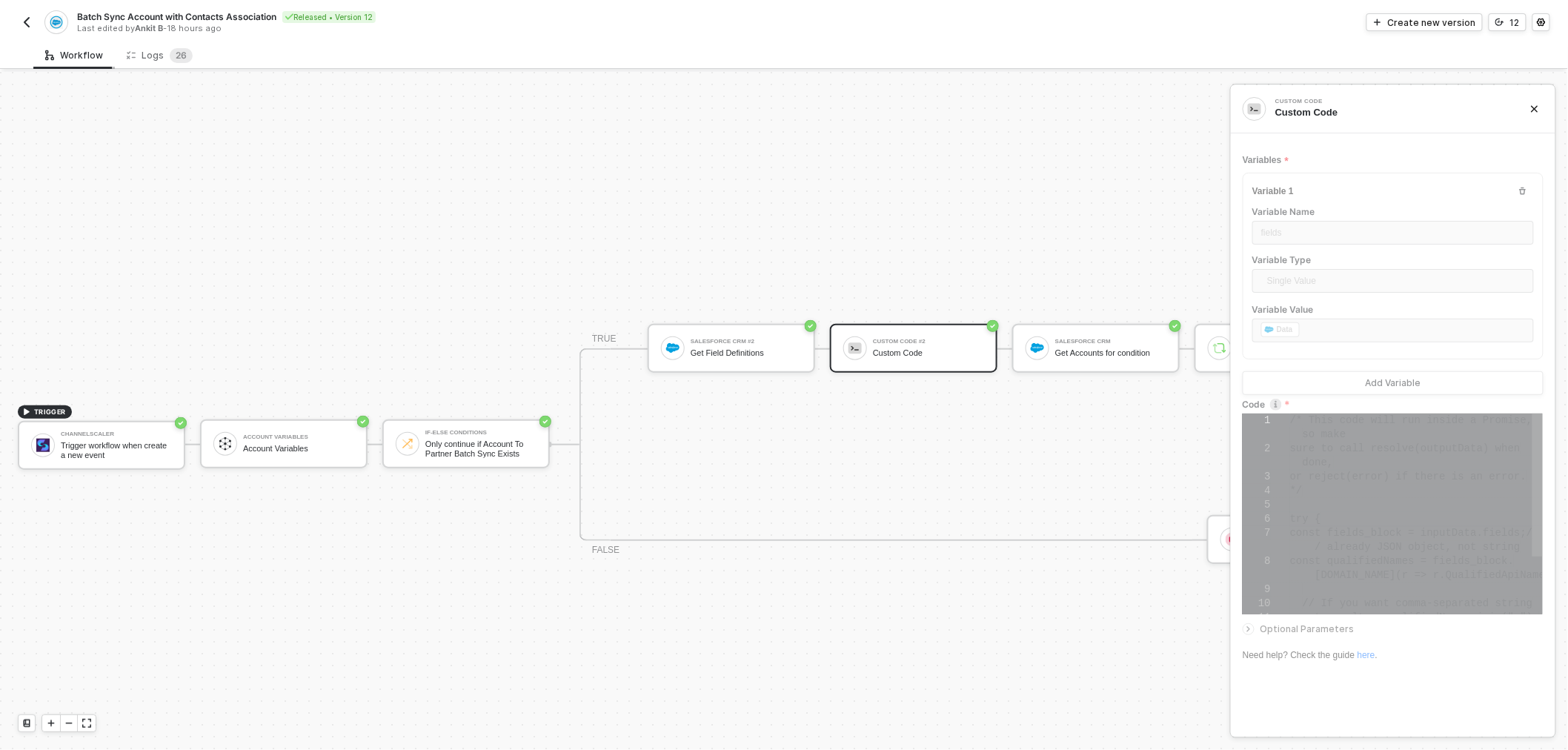
type textarea "/* This code will run inside a Promise, so make sure to call resolve(outputData…"
click at [1420, 25] on div "Create new version" at bounding box center [1445, 22] width 88 height 12
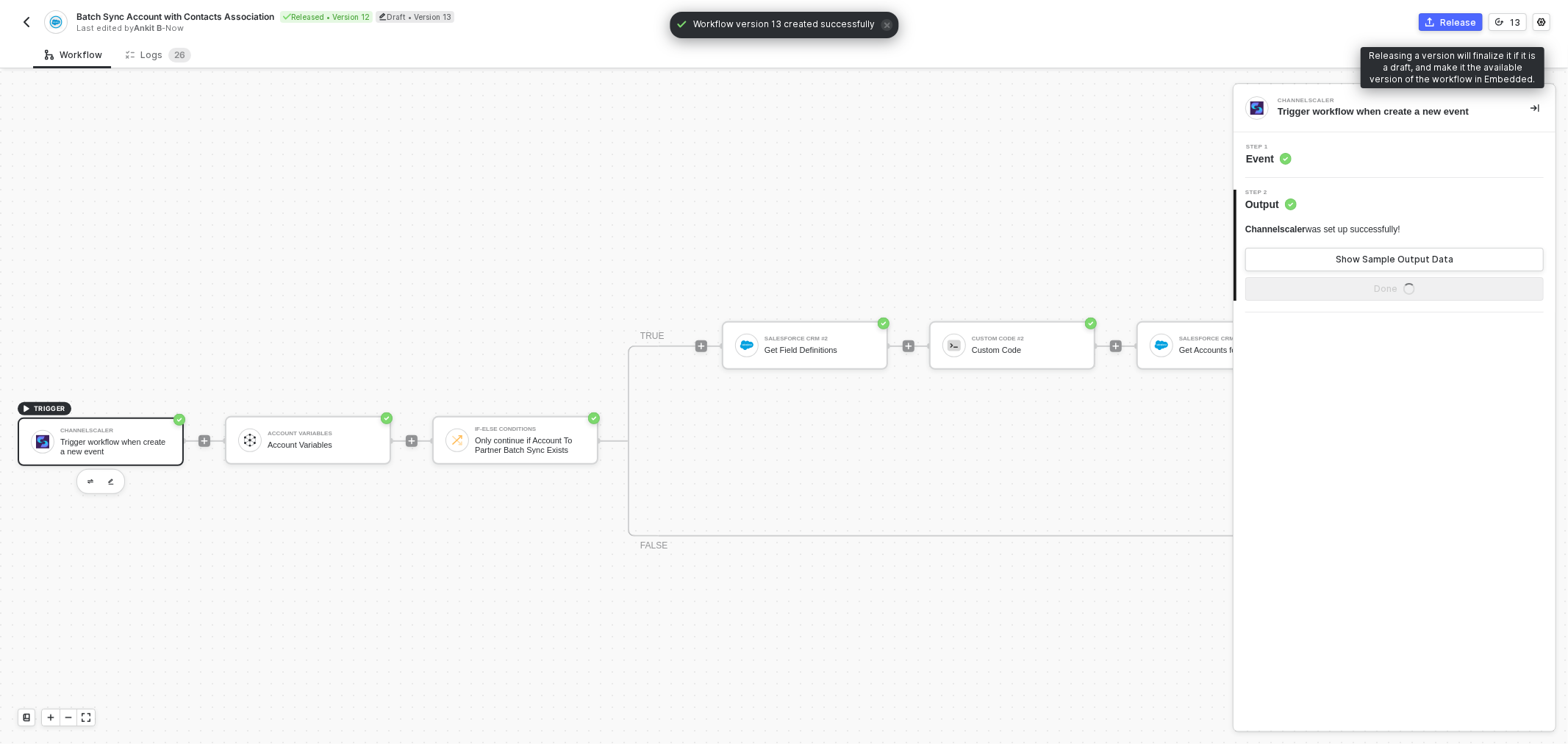
click at [1443, 24] on div "Release" at bounding box center [1458, 22] width 36 height 12
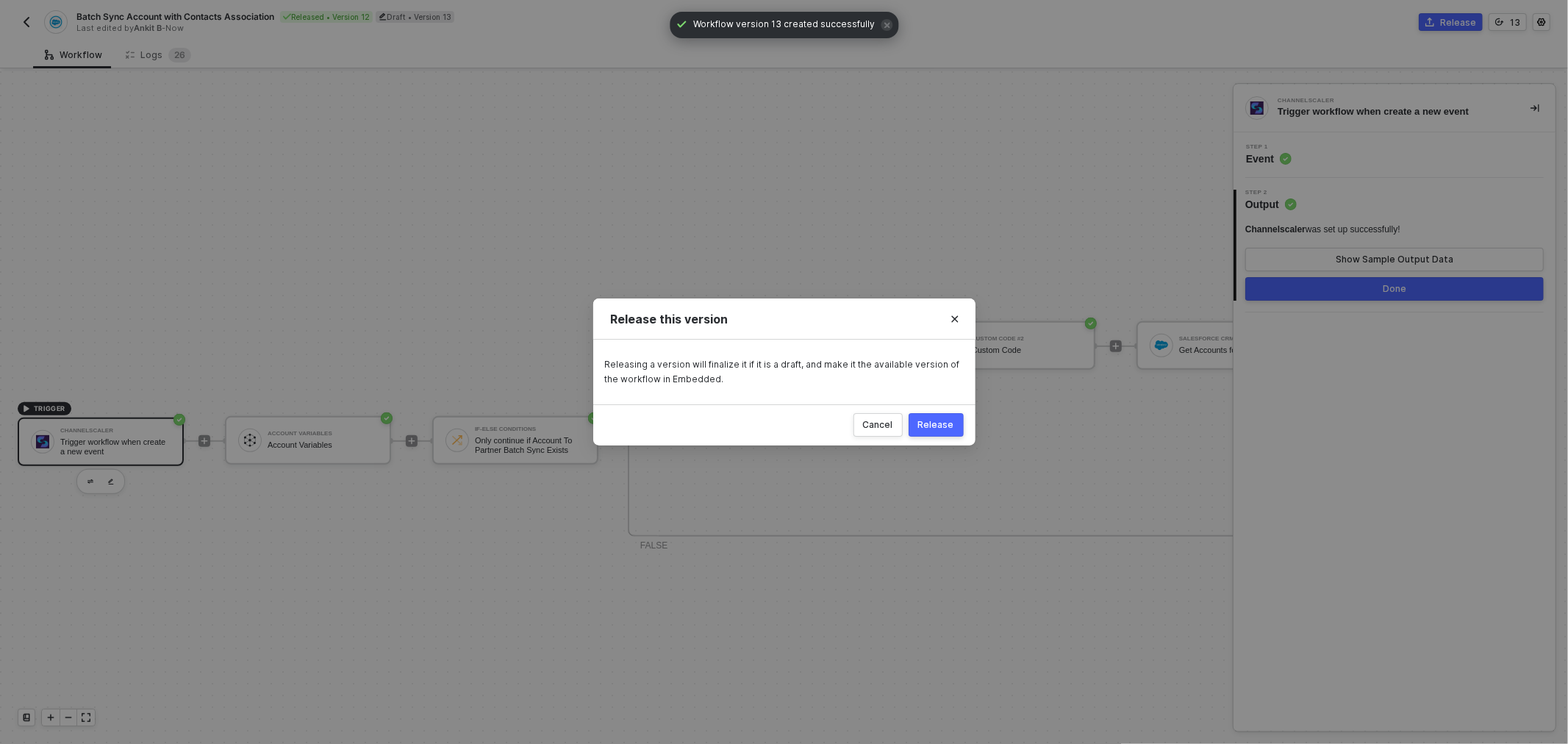
click at [950, 420] on div "Release" at bounding box center [937, 425] width 36 height 12
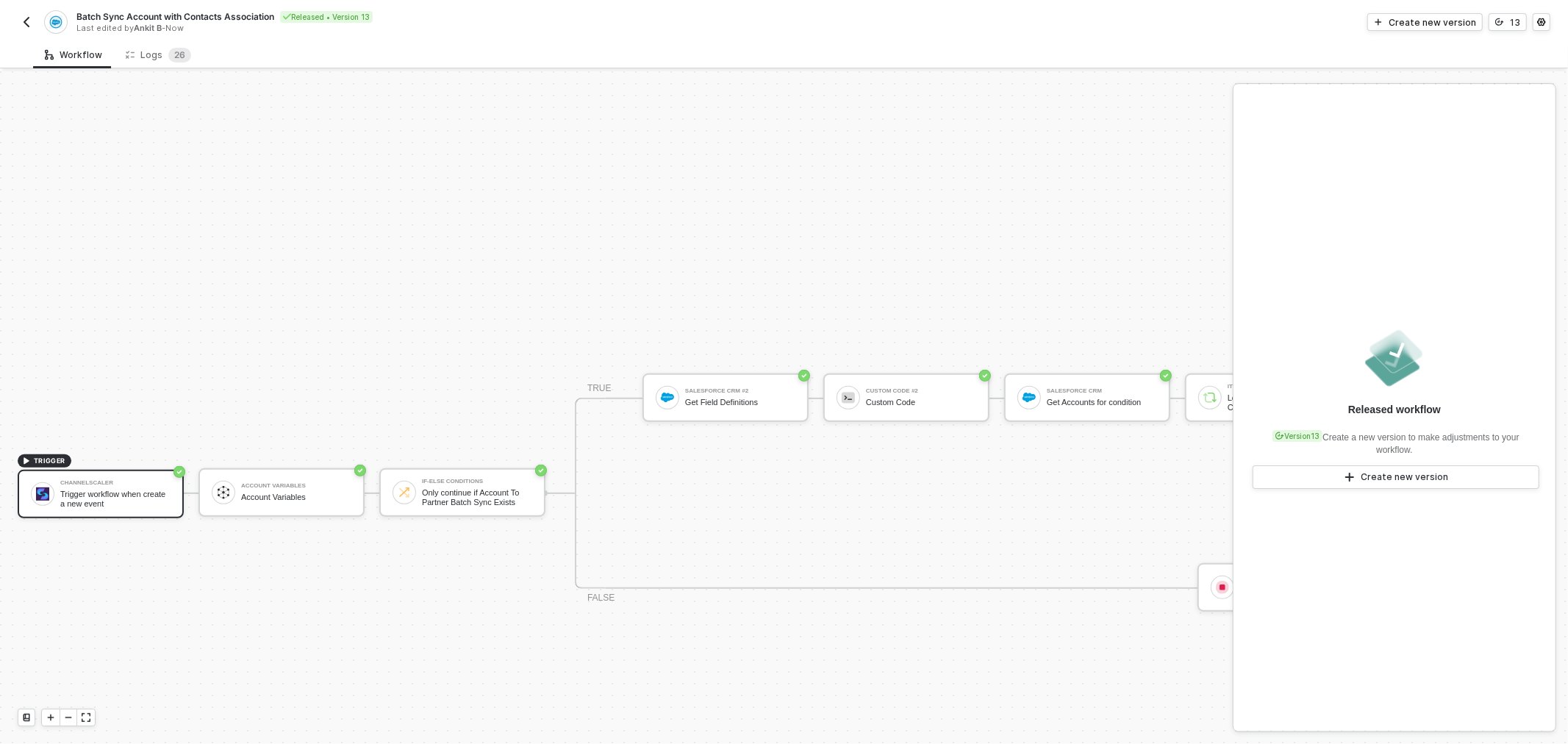
scroll to position [289, 0]
